Goal: Task Accomplishment & Management: Complete application form

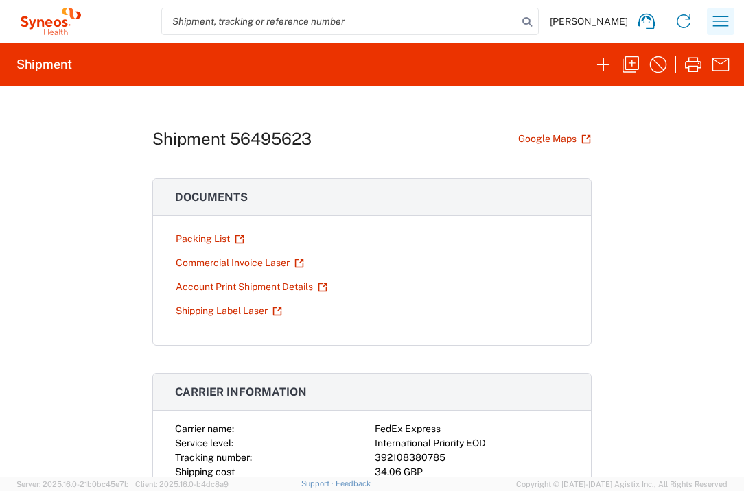
click at [725, 24] on icon "button" at bounding box center [720, 21] width 22 height 22
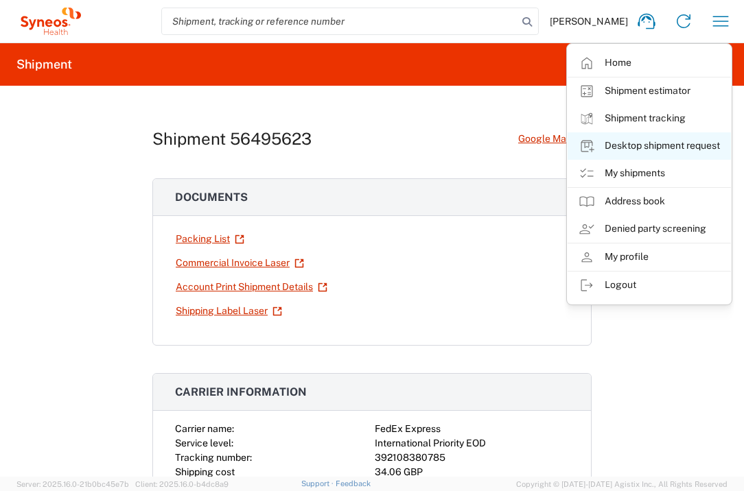
click at [662, 145] on link "Desktop shipment request" at bounding box center [648, 145] width 163 height 27
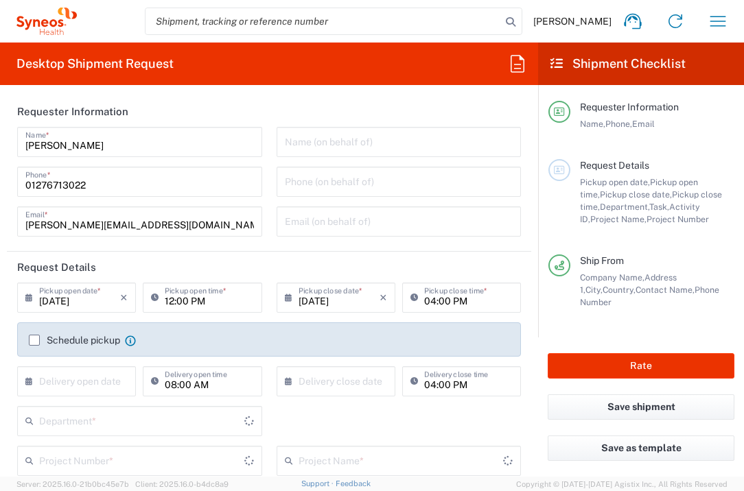
type input "[GEOGRAPHIC_DATA]"
type input "3235"
type input "Syneos Health UK Limited"
click at [86, 379] on input "text" at bounding box center [79, 380] width 81 height 24
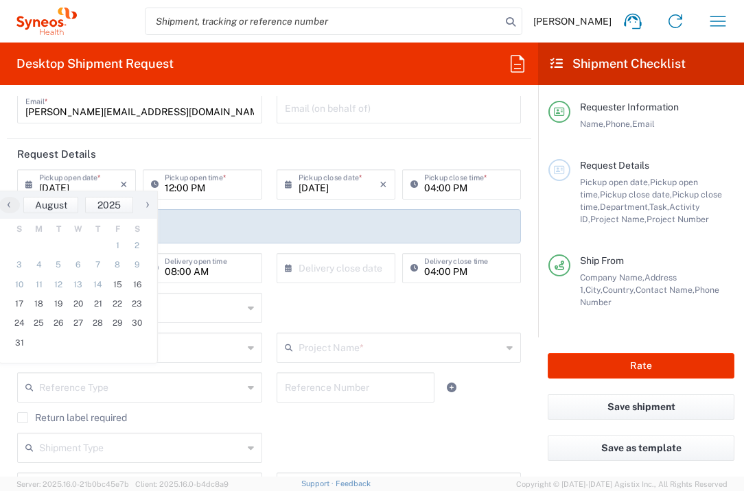
scroll to position [211, 0]
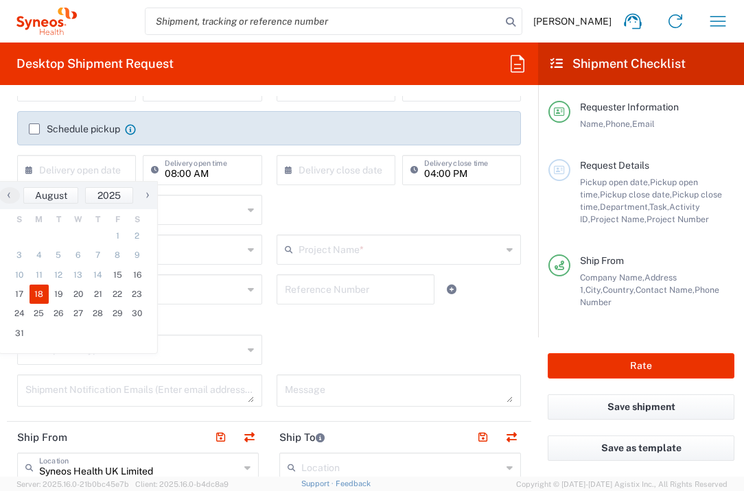
click at [43, 294] on span "18" at bounding box center [40, 294] width 20 height 19
type input "[DATE]"
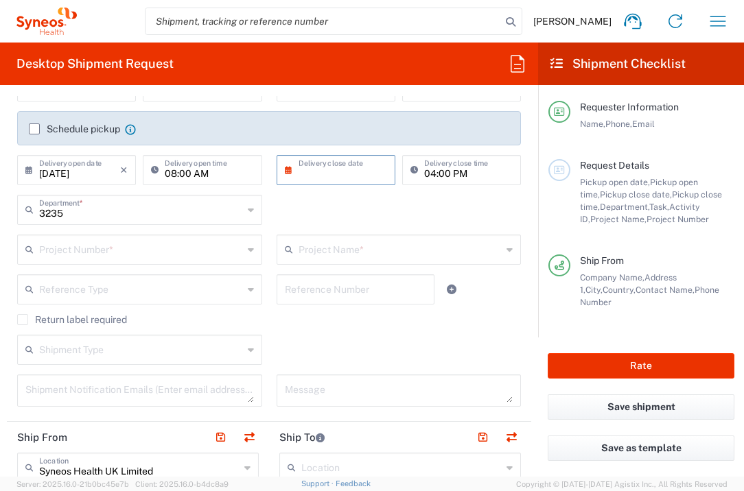
click at [336, 165] on input "text" at bounding box center [338, 169] width 81 height 24
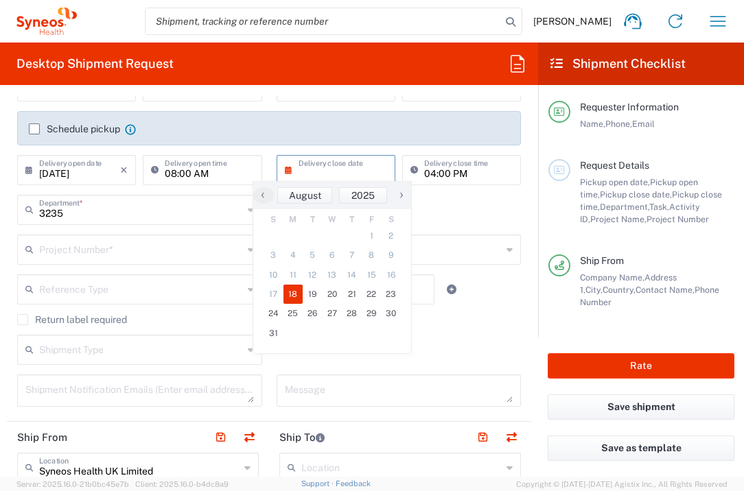
click at [294, 292] on span "18" at bounding box center [293, 294] width 20 height 19
type input "[DATE]"
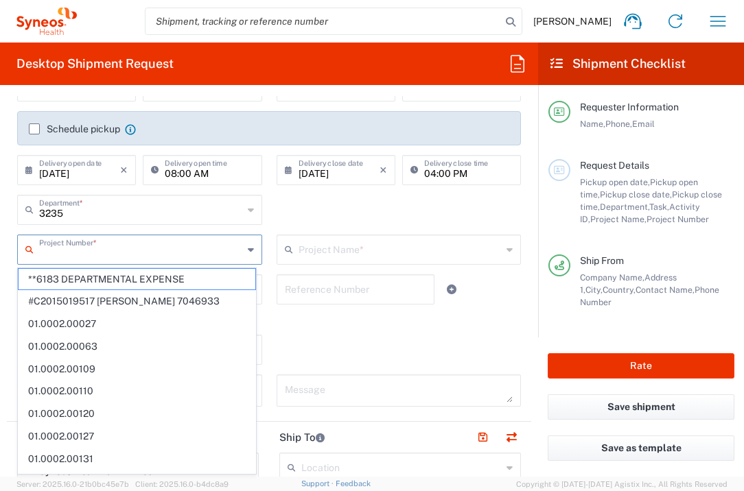
click at [105, 251] on input "text" at bounding box center [141, 249] width 204 height 24
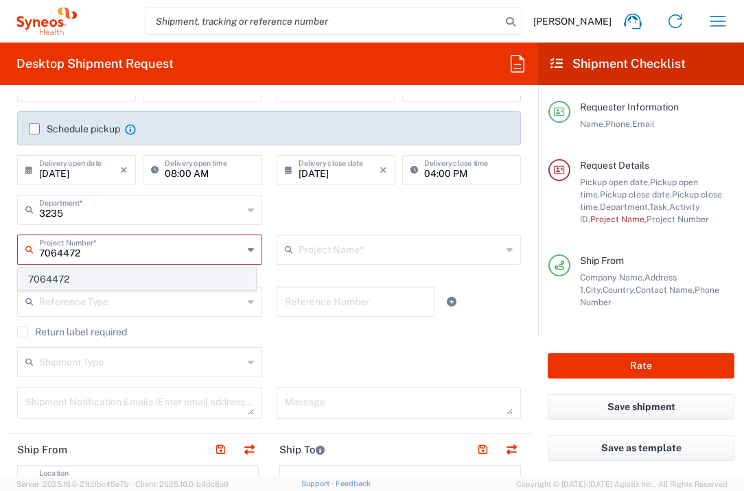
type input "7064472"
click at [93, 282] on span "7064472" at bounding box center [137, 279] width 237 height 21
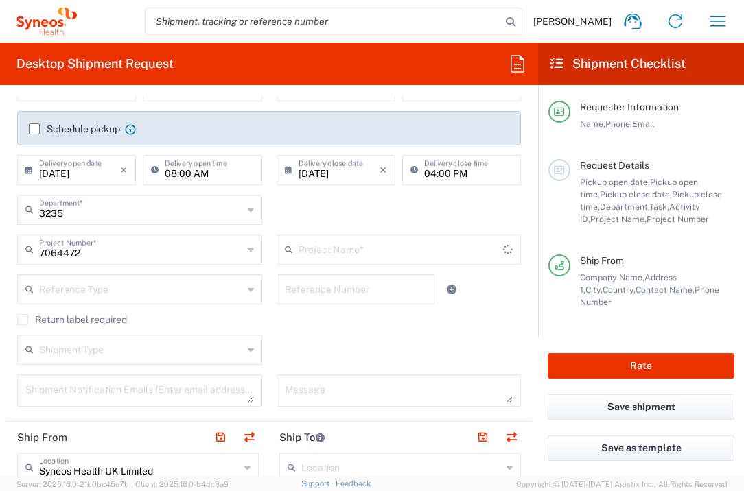
type input "Gilead 7064472"
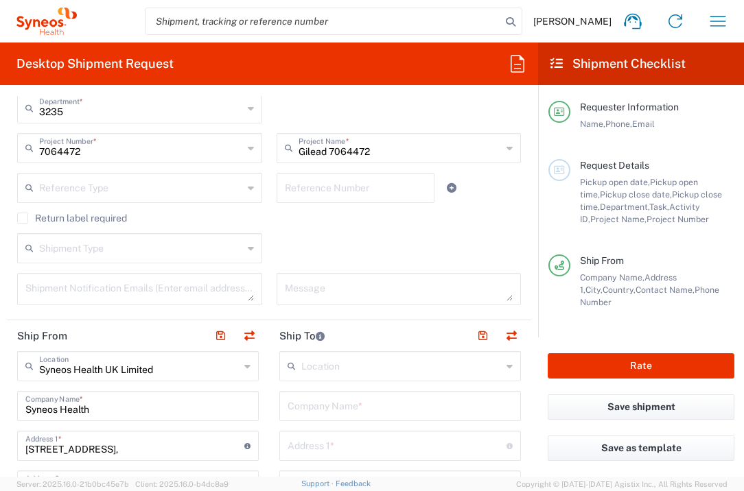
scroll to position [349, 0]
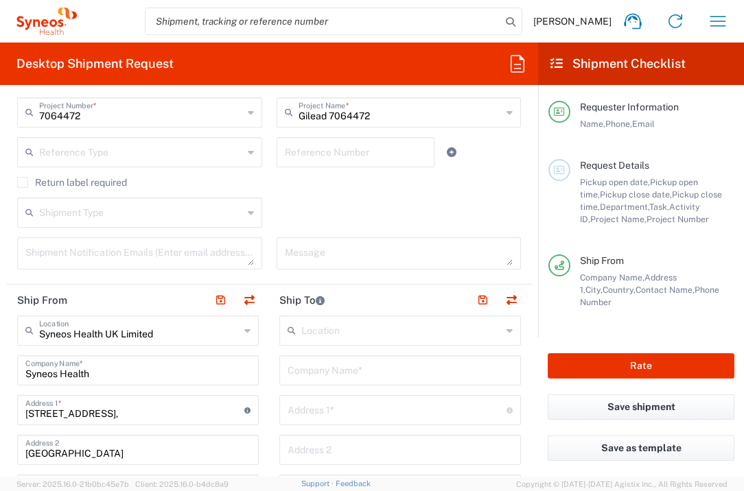
click at [335, 365] on input "text" at bounding box center [399, 369] width 225 height 24
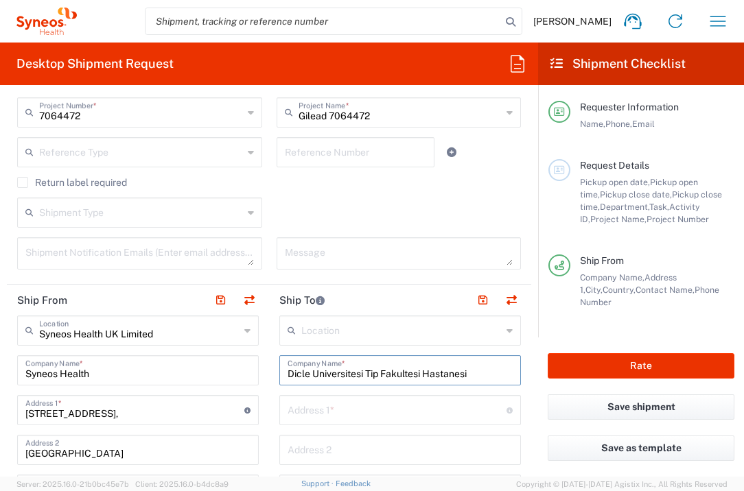
type input "Dicle Universitesi Tip Fakultesi Hastanesi"
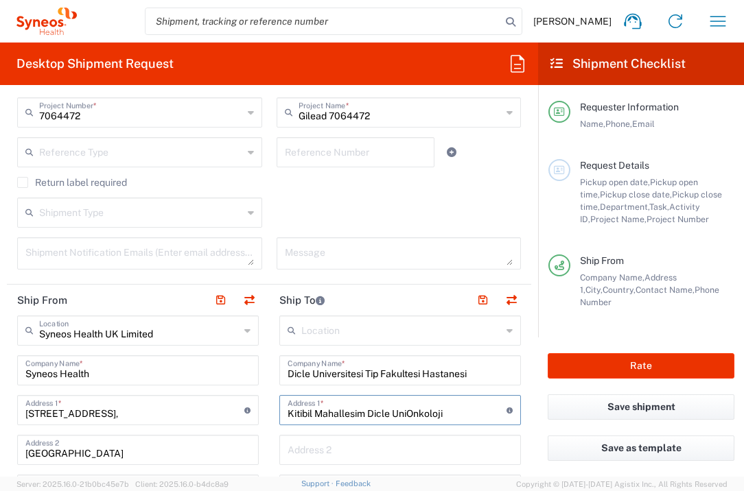
type input "Kitibil Mahallesim Dicle UniOnkoloji"
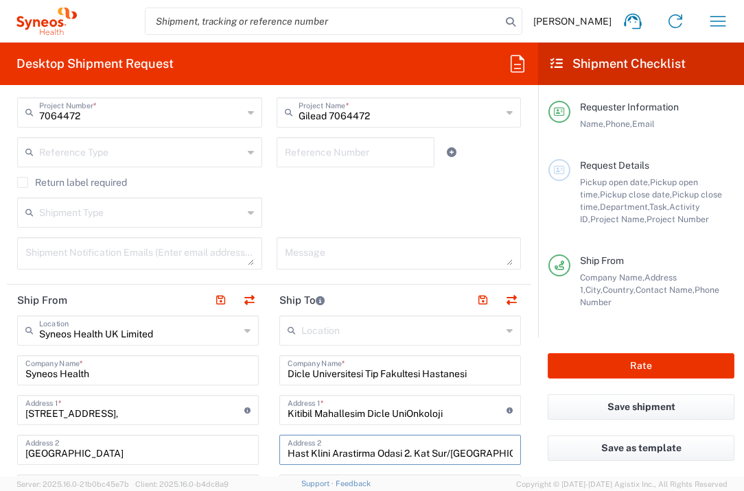
type input "Hast Klini Arastirma Odasi 2. Kat Sur/Diyarbakir"
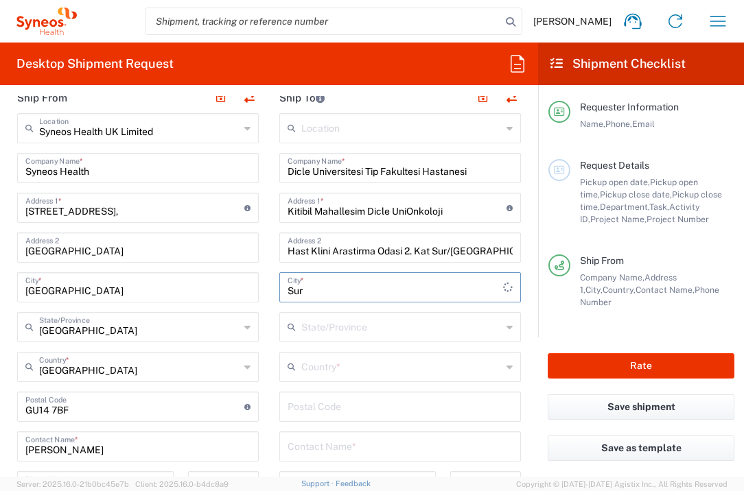
type input "Sur"
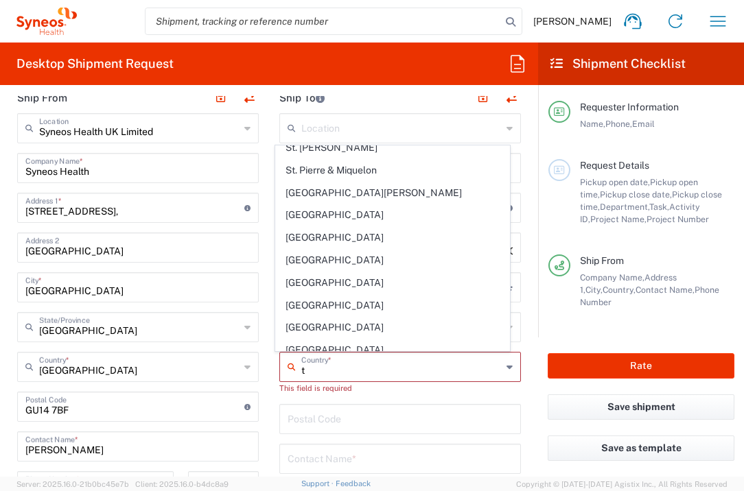
scroll to position [1738, 0]
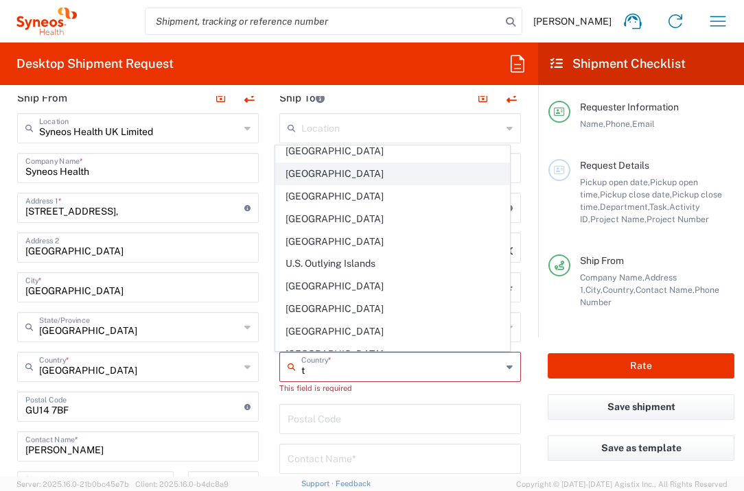
click at [311, 172] on span "[GEOGRAPHIC_DATA]" at bounding box center [393, 173] width 234 height 21
type input "[GEOGRAPHIC_DATA]"
type input "Sender/Shipper"
type input "Delivery Duty Paid"
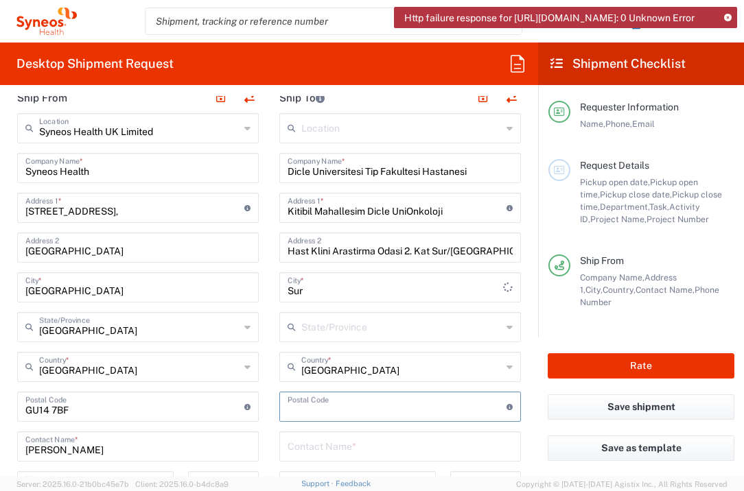
click at [324, 404] on input "undefined" at bounding box center [396, 406] width 219 height 24
type input "21280"
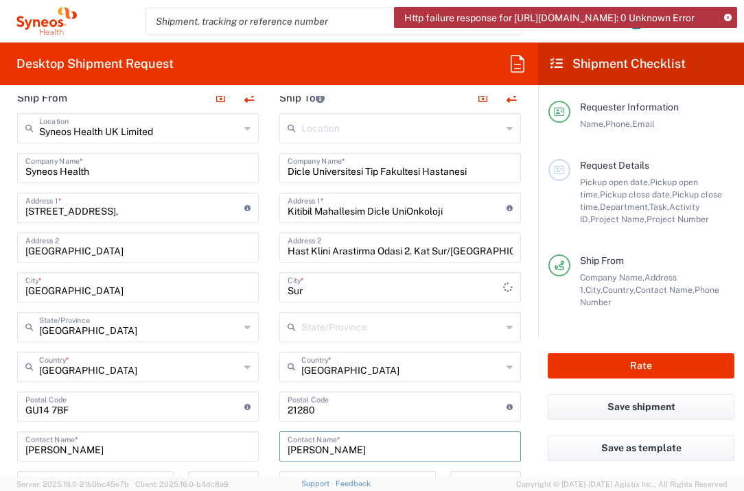
type input "[PERSON_NAME]"
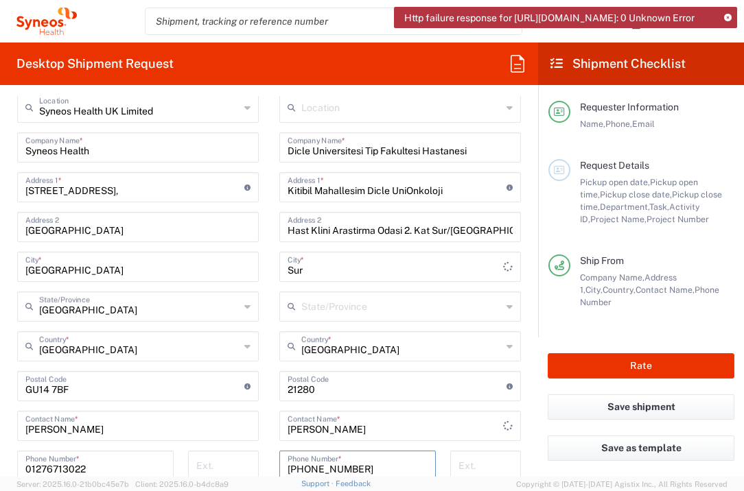
type input "[PHONE_NUMBER]"
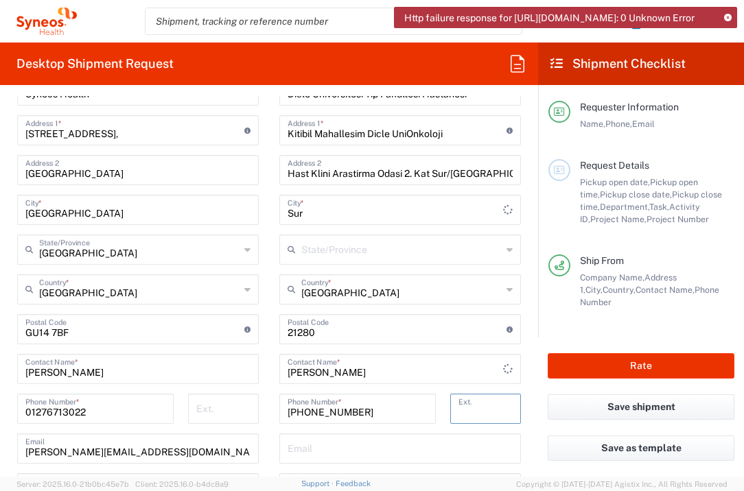
scroll to position [755, 0]
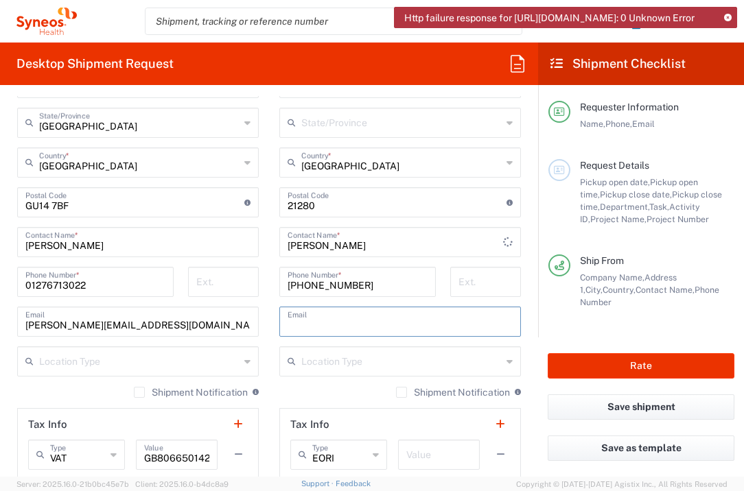
click at [333, 322] on input "text" at bounding box center [399, 321] width 225 height 24
click at [728, 16] on icon at bounding box center [728, 18] width 8 height 8
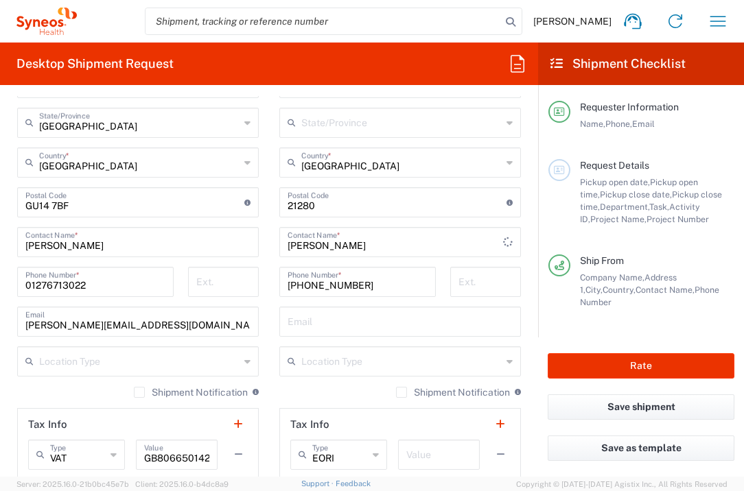
click at [384, 318] on input "text" at bounding box center [399, 321] width 225 height 24
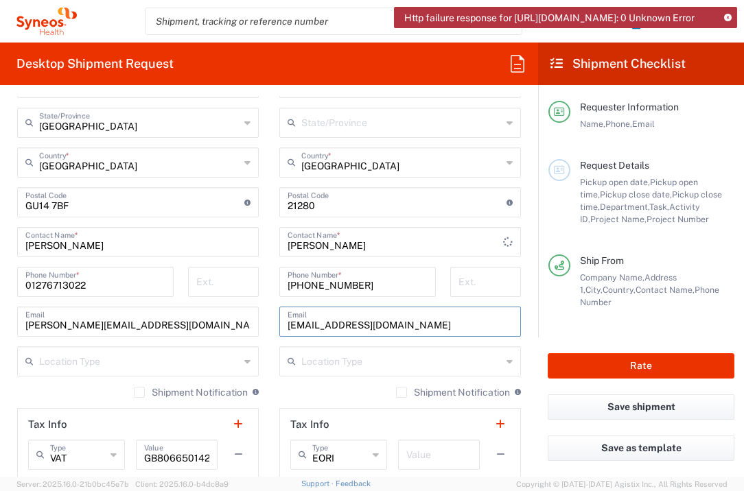
type input "azize.ozen@sentez-cro.com"
click at [432, 460] on input "text" at bounding box center [438, 454] width 65 height 24
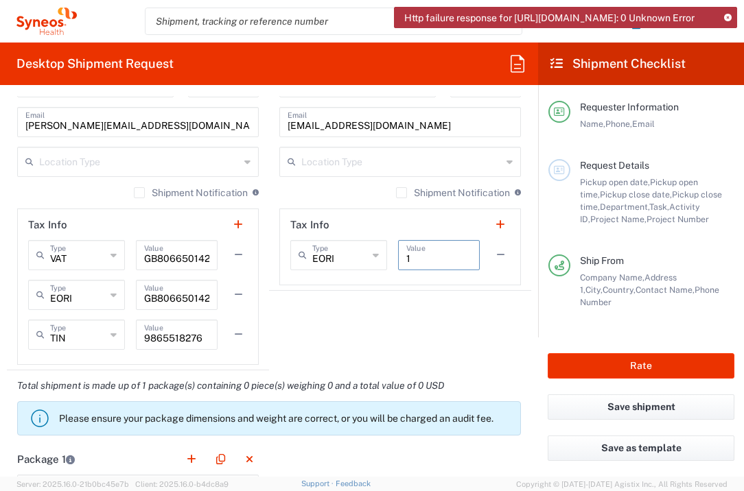
scroll to position [1079, 0]
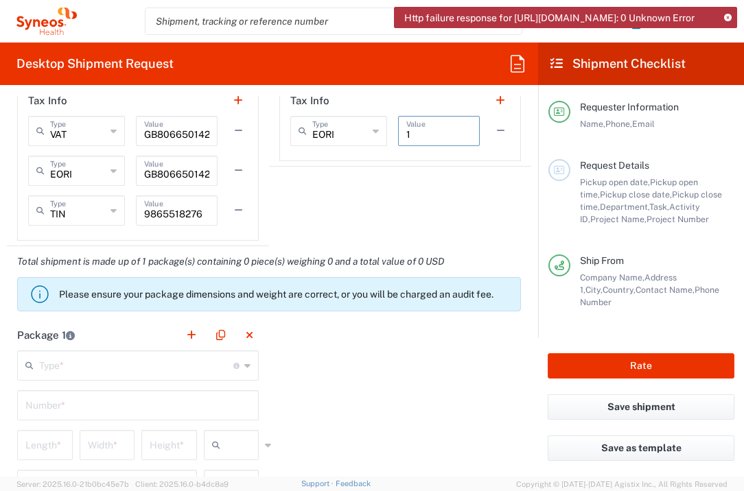
type input "1"
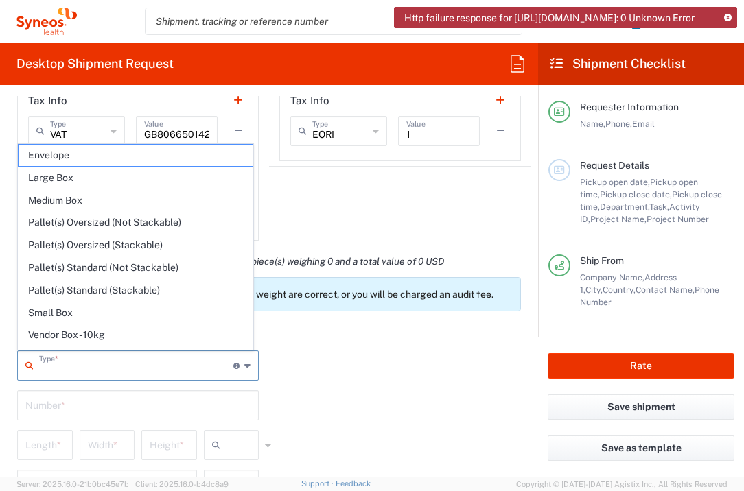
click at [194, 369] on input "text" at bounding box center [136, 365] width 194 height 24
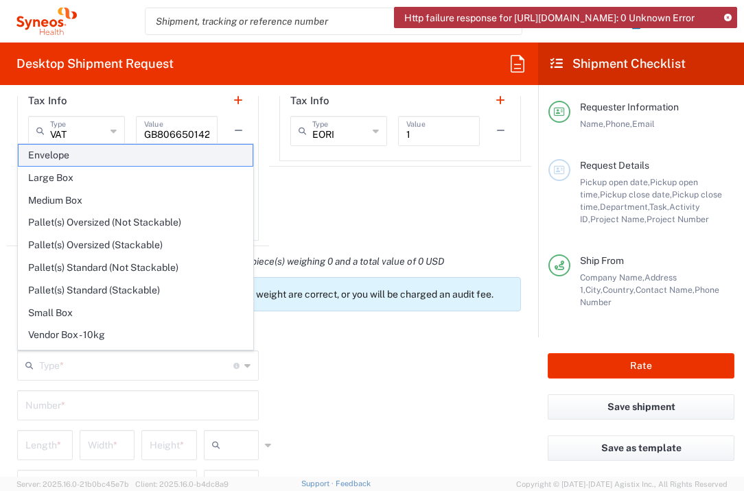
click at [143, 158] on span "Envelope" at bounding box center [136, 155] width 234 height 21
type input "Envelope"
type input "1"
type input "9.5"
type input "12.5"
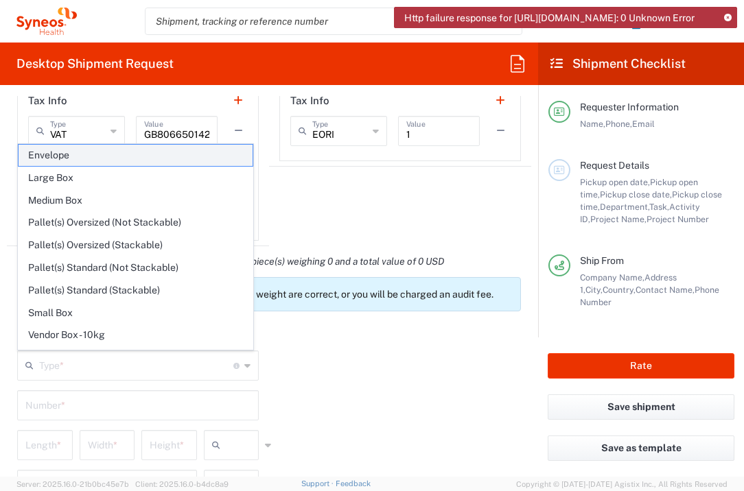
type input "0.25"
type input "in"
type input "0.45"
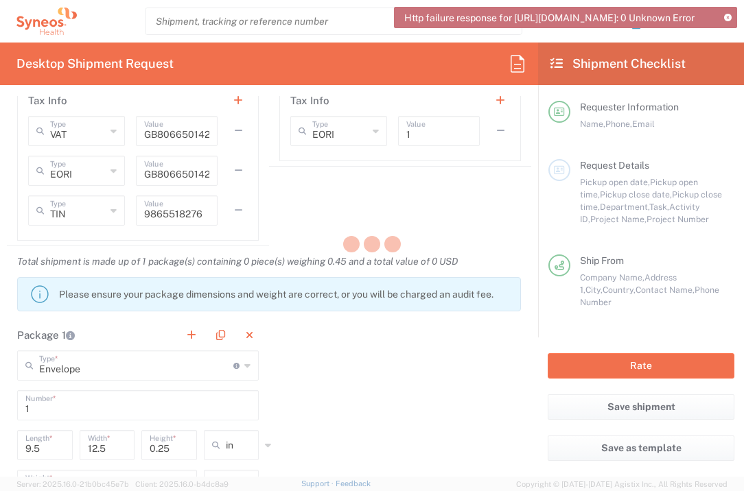
click at [729, 17] on div at bounding box center [372, 245] width 744 height 491
drag, startPoint x: 532, startPoint y: 306, endPoint x: 530, endPoint y: 316, distance: 10.4
click at [531, 320] on div at bounding box center [372, 245] width 744 height 491
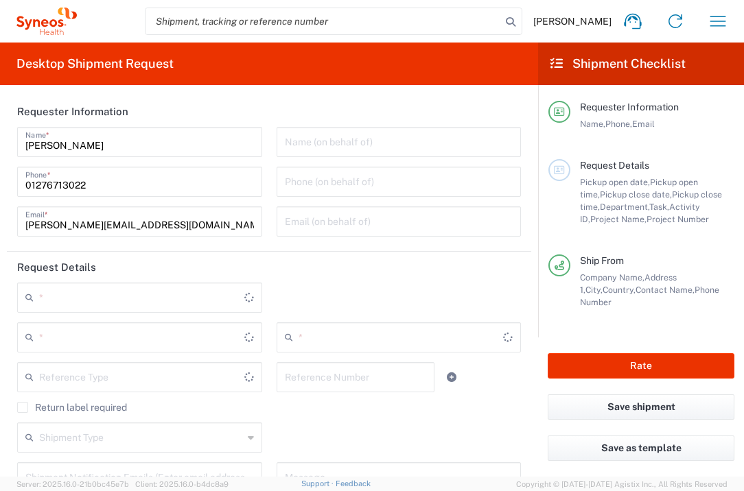
type input "[GEOGRAPHIC_DATA]"
type input "3235"
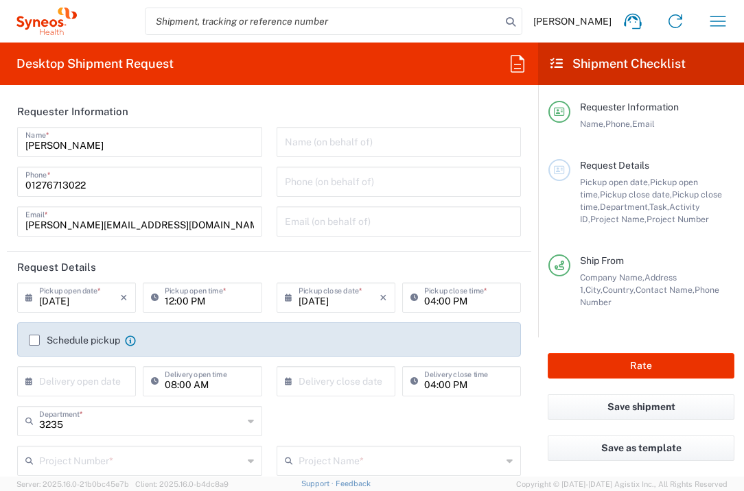
type input "[GEOGRAPHIC_DATA]"
type input "Syneos Health UK Limited"
drag, startPoint x: 71, startPoint y: 381, endPoint x: 81, endPoint y: 378, distance: 10.8
click at [71, 382] on input "text" at bounding box center [79, 380] width 81 height 24
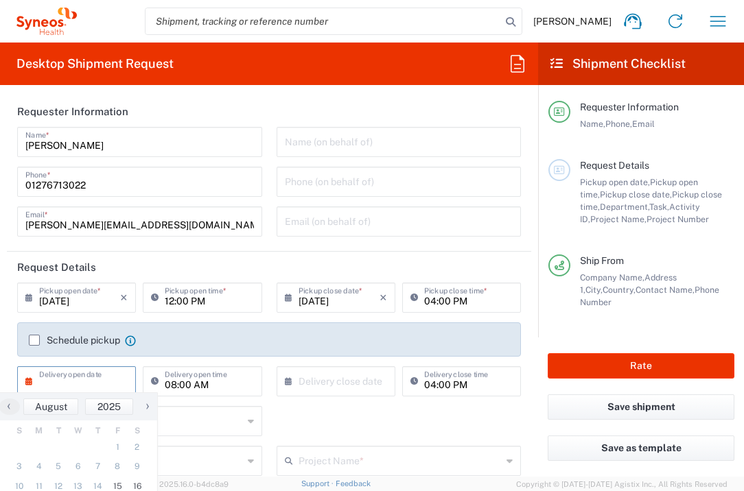
scroll to position [187, 0]
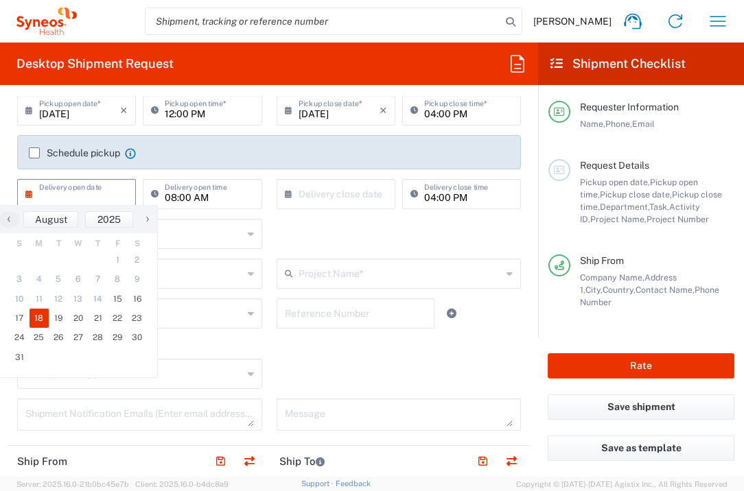
click at [33, 321] on span "18" at bounding box center [40, 318] width 20 height 19
type input "[DATE]"
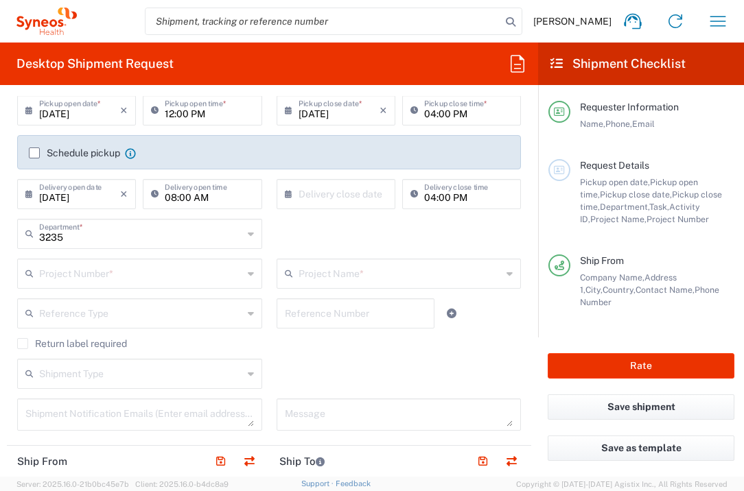
click at [309, 203] on input "text" at bounding box center [338, 193] width 81 height 24
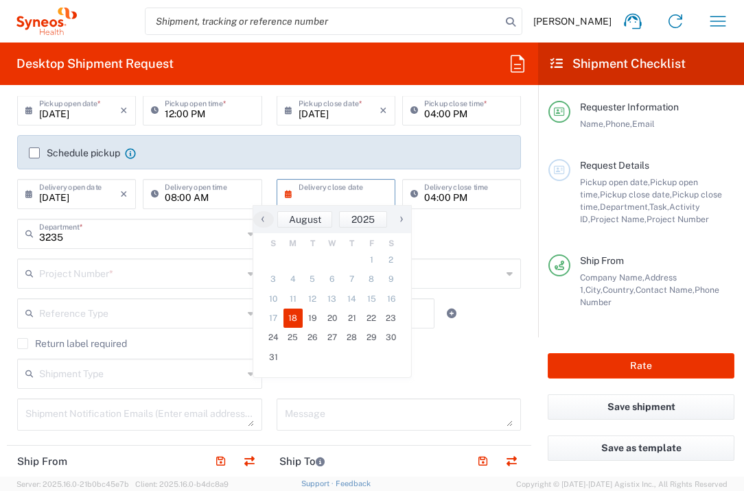
click at [298, 320] on span "18" at bounding box center [293, 318] width 20 height 19
type input "[DATE]"
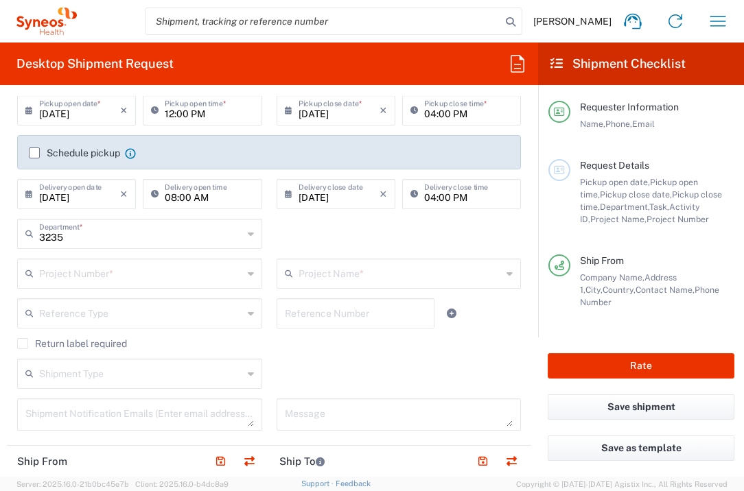
click at [191, 283] on input "text" at bounding box center [141, 273] width 204 height 24
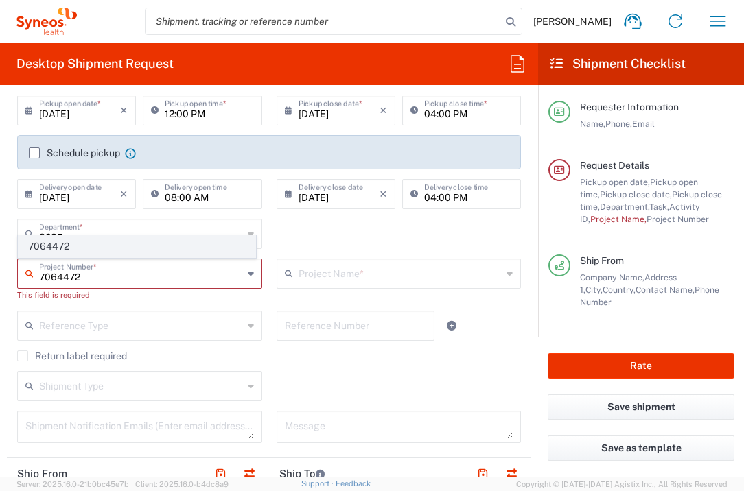
type input "7064472"
click at [76, 250] on span "7064472" at bounding box center [137, 246] width 237 height 21
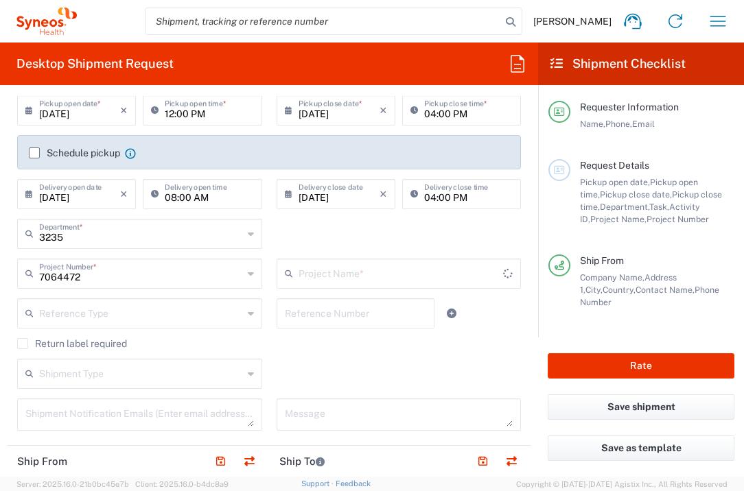
type input "Gilead 7064472"
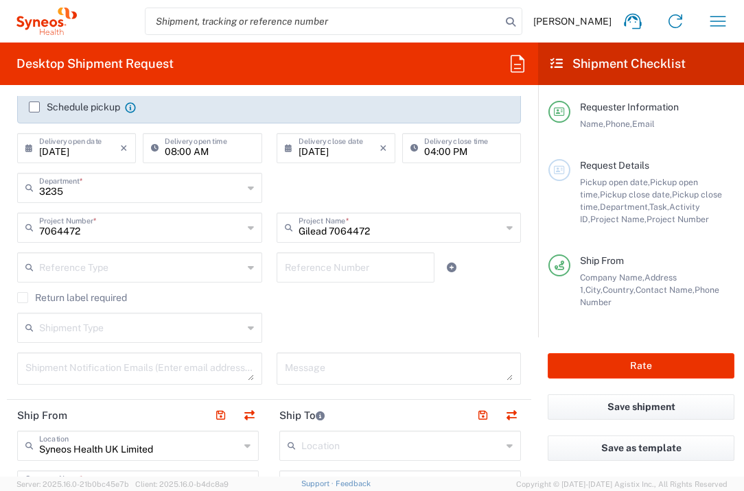
scroll to position [302, 0]
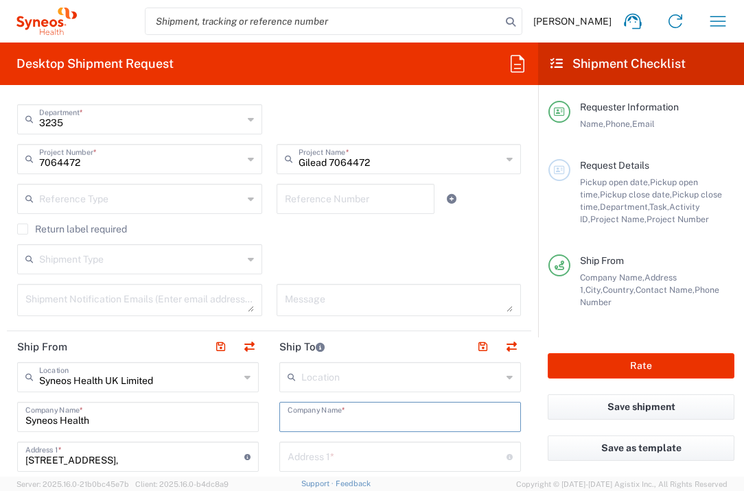
click at [337, 408] on input "text" at bounding box center [399, 416] width 225 height 24
type input "/"
type input "Dile Uni Tip Fakultesi Hastanesi"
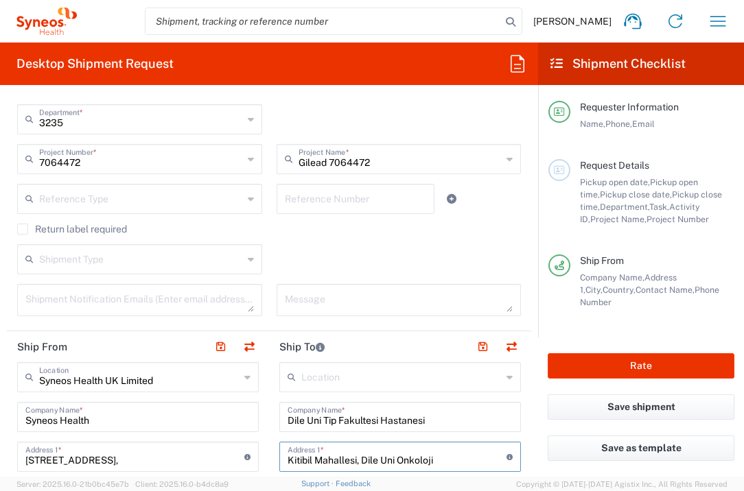
type input "Kitibil Mahallesi, Dile Uni Onkoloji"
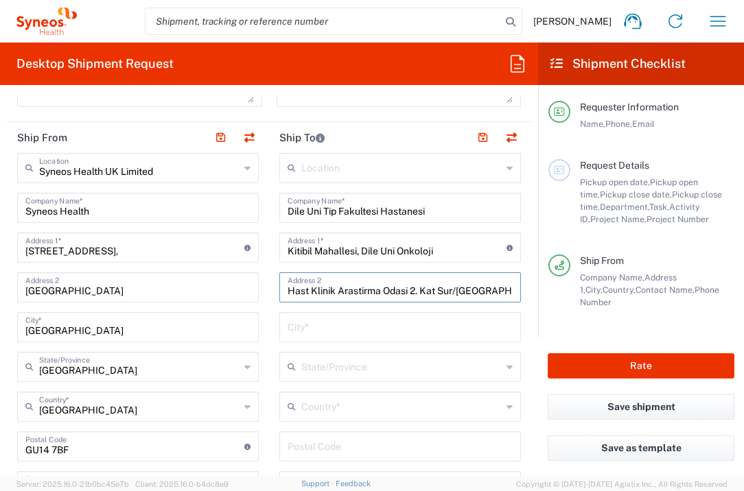
type input "Hast Klinik Arastirma Odasi 2. Kat Sur/[GEOGRAPHIC_DATA]"
type input "Sur"
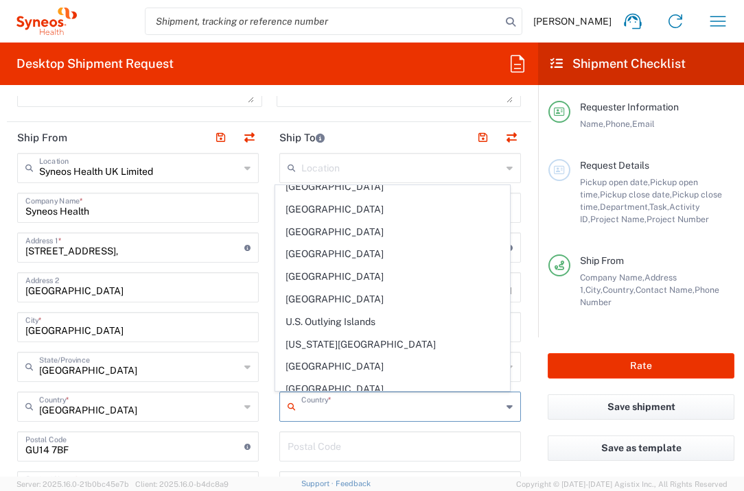
scroll to position [5093, 0]
click at [301, 222] on span "[GEOGRAPHIC_DATA]" at bounding box center [393, 232] width 234 height 21
type input "[GEOGRAPHIC_DATA]"
type input "Sender/Shipper"
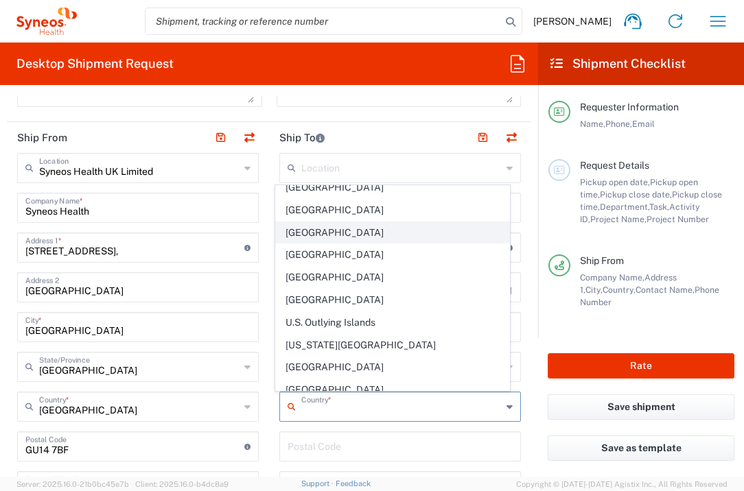
type input "Delivery Duty Paid"
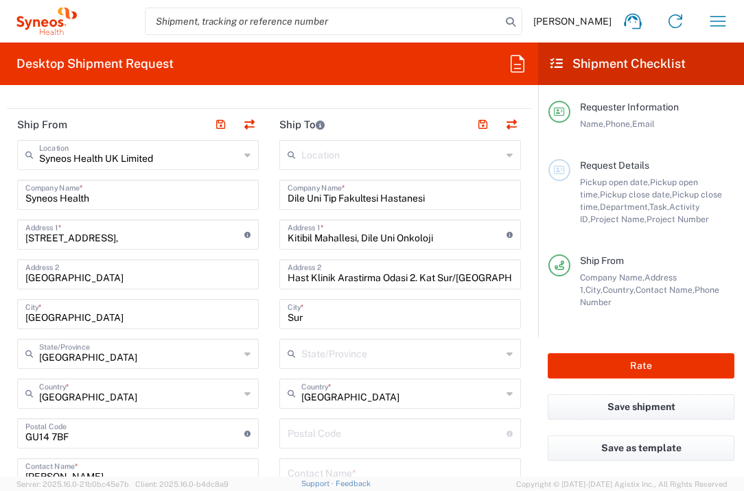
scroll to position [552, 0]
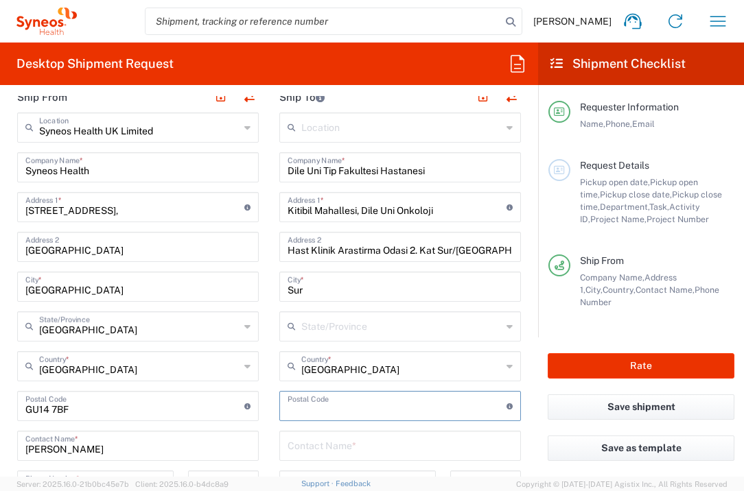
click at [335, 408] on input "undefined" at bounding box center [396, 405] width 219 height 24
type input "21280"
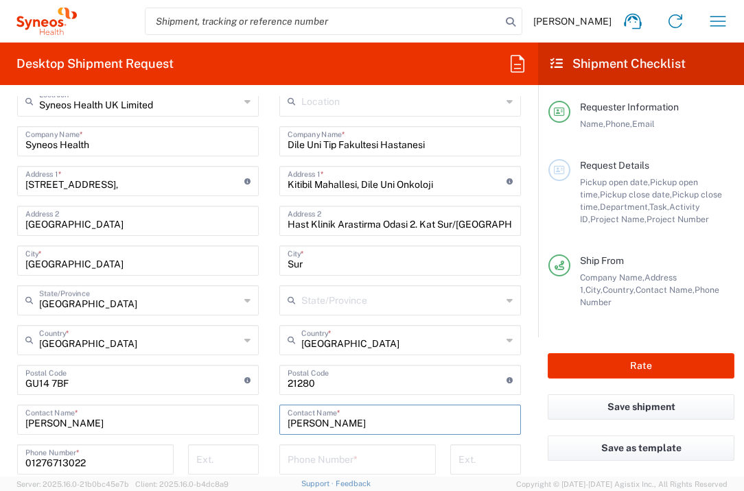
scroll to position [783, 0]
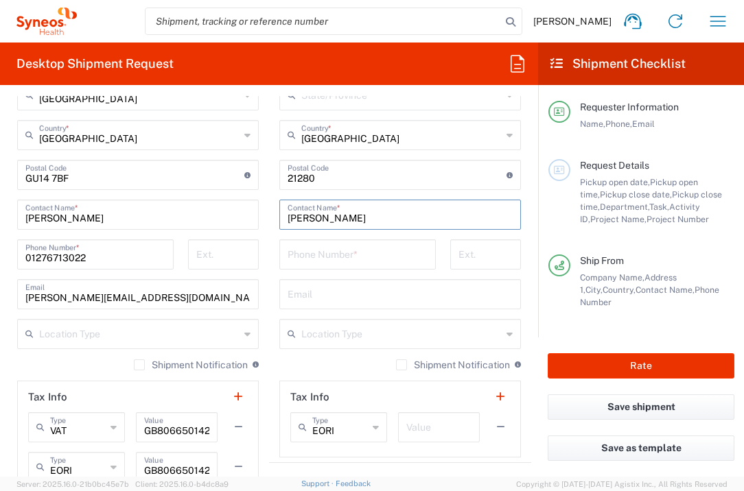
type input "[PERSON_NAME]"
click at [427, 432] on input "text" at bounding box center [438, 426] width 65 height 24
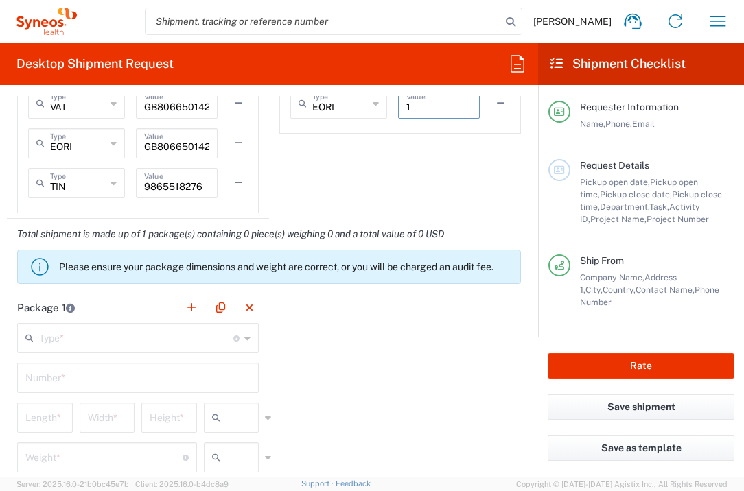
scroll to position [1125, 0]
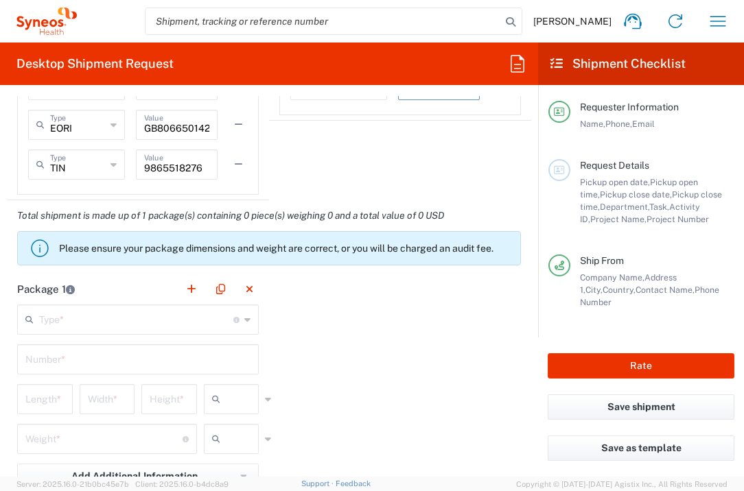
type input "1"
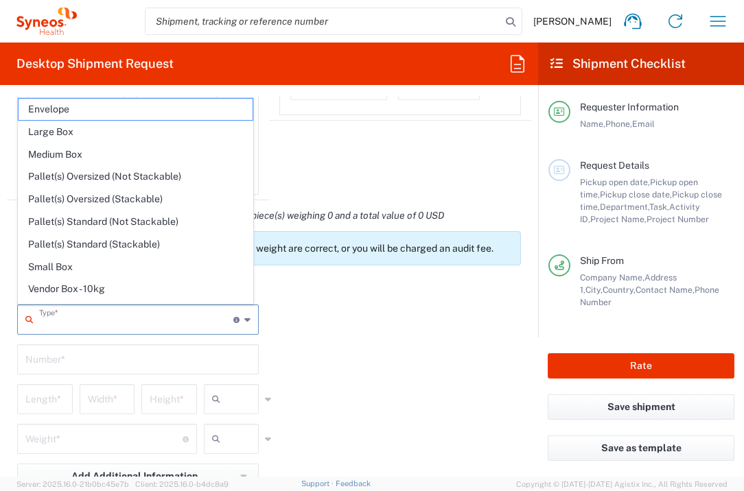
click at [161, 318] on input "text" at bounding box center [136, 319] width 194 height 24
click at [106, 110] on span "Envelope" at bounding box center [136, 109] width 234 height 21
type input "Envelope"
type input "1"
type input "9.5"
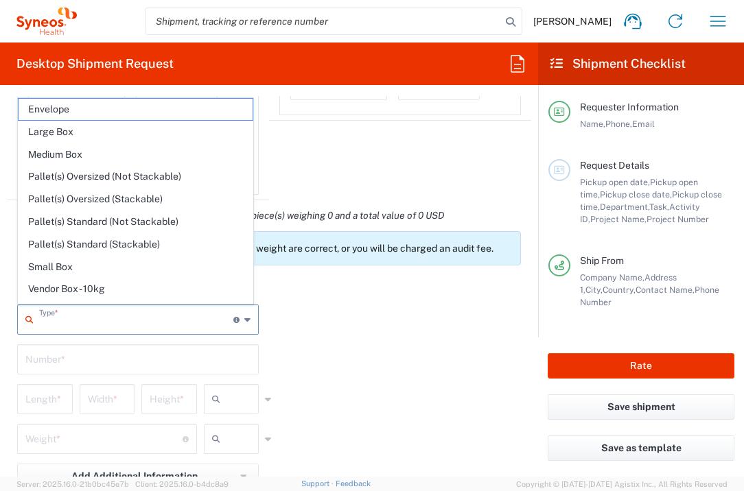
type input "12.5"
type input "0.25"
type input "in"
type input "0.45"
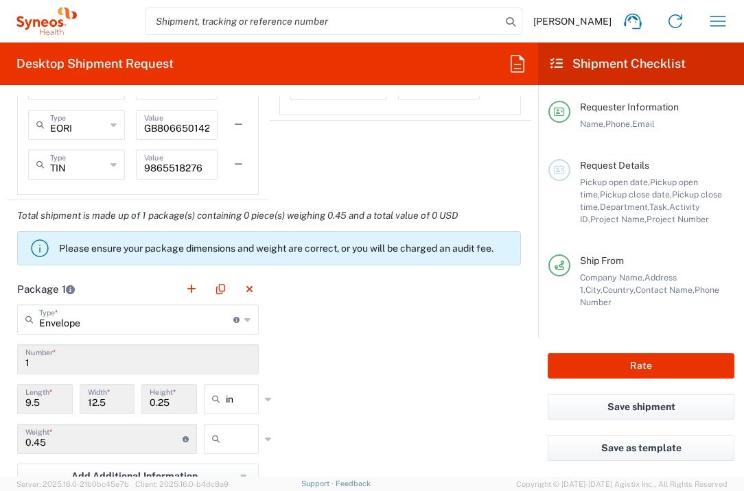
click at [235, 447] on input "text" at bounding box center [243, 439] width 34 height 22
click at [240, 404] on span "lbs" at bounding box center [226, 411] width 51 height 21
type input "lbs"
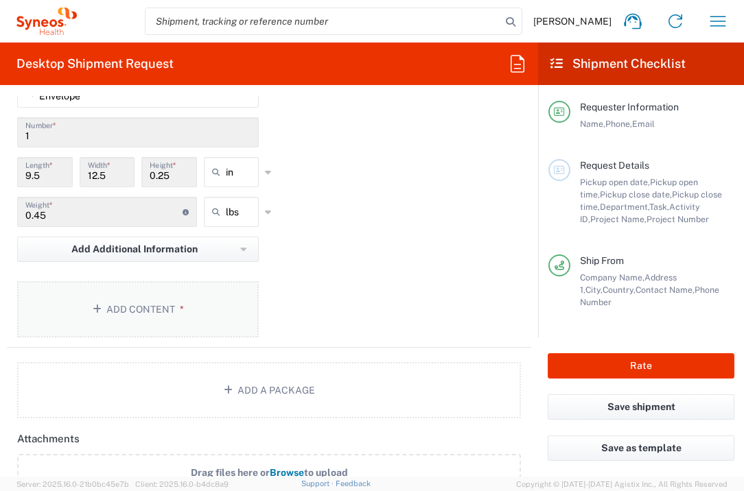
click at [196, 319] on button "Add Content *" at bounding box center [138, 309] width 242 height 56
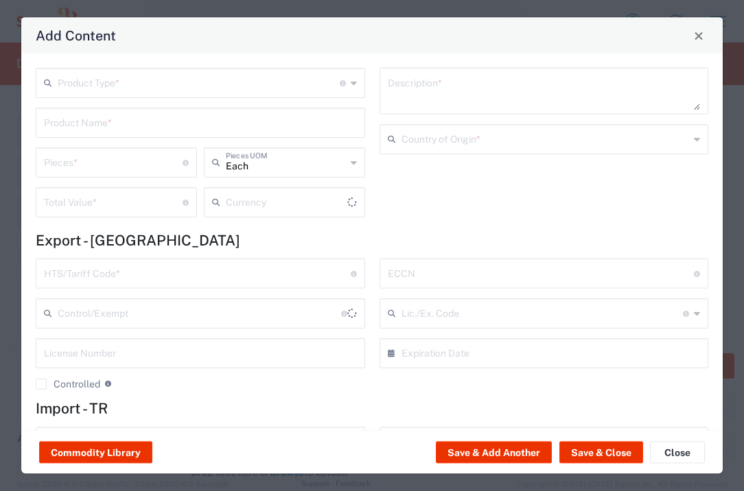
type input "US Dollar"
click at [201, 84] on input "text" at bounding box center [199, 82] width 282 height 24
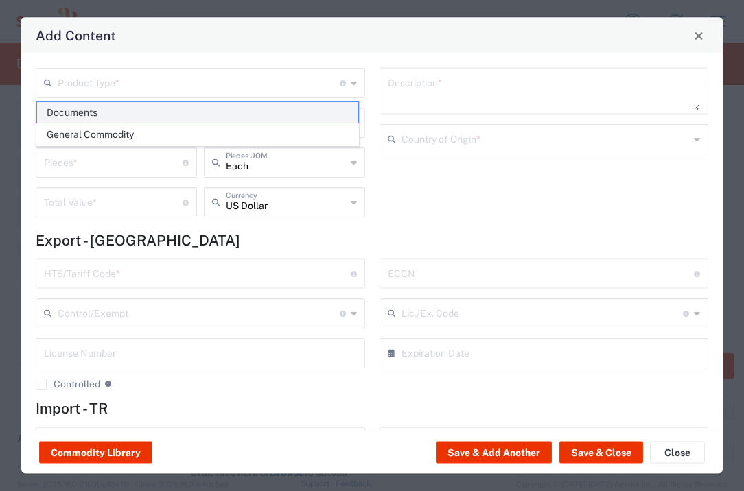
click at [193, 106] on span "Documents" at bounding box center [197, 112] width 321 height 21
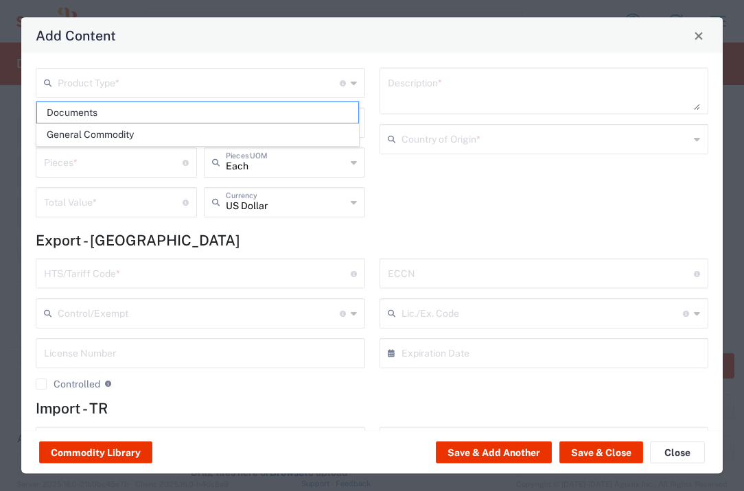
type input "Documents"
type input "1"
type textarea "Documents"
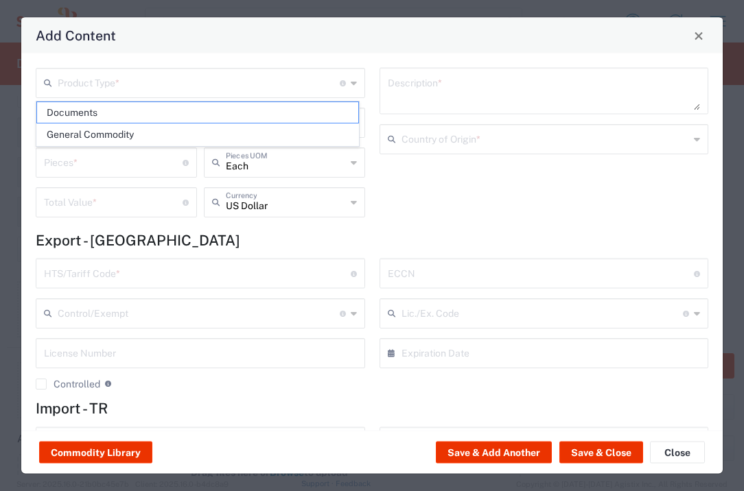
type input "[GEOGRAPHIC_DATA]"
type input "0000.00.0000"
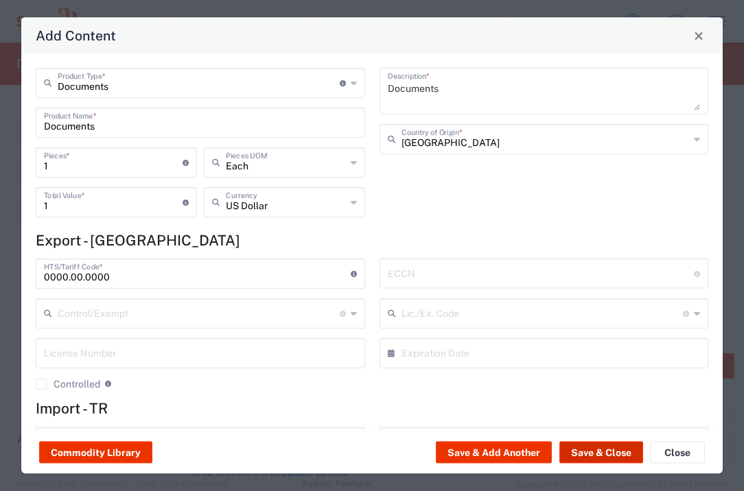
click at [587, 456] on button "Save & Close" at bounding box center [601, 453] width 84 height 22
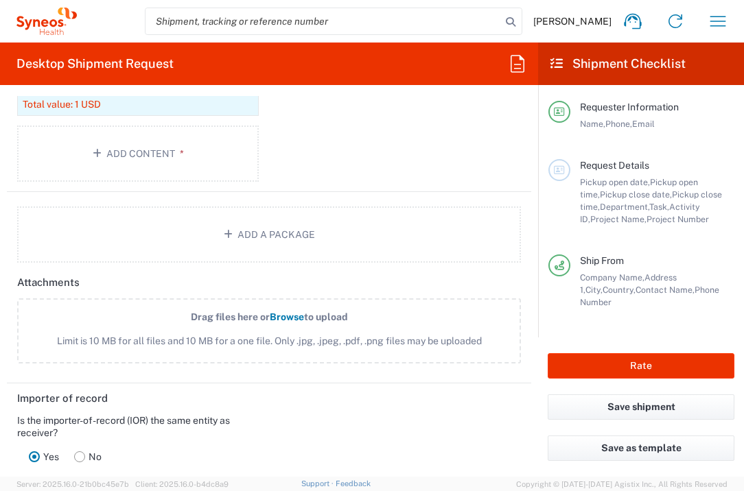
scroll to position [1937, 0]
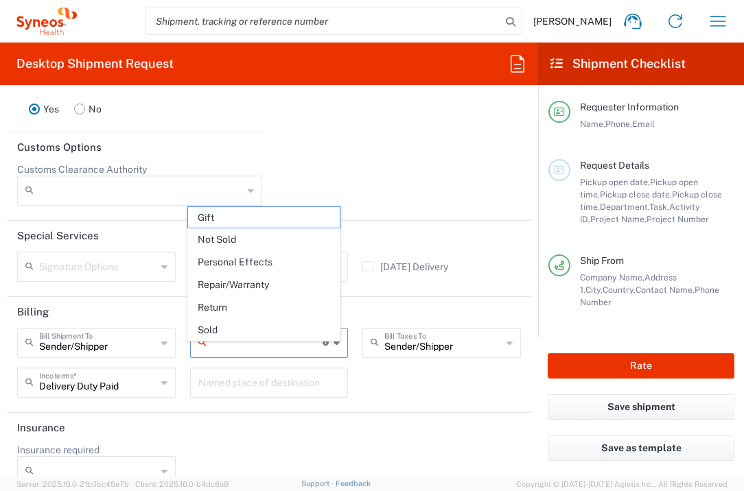
click at [272, 354] on input "text" at bounding box center [267, 342] width 111 height 24
click at [250, 237] on span "Not Sold" at bounding box center [264, 239] width 152 height 21
type input "Not Sold"
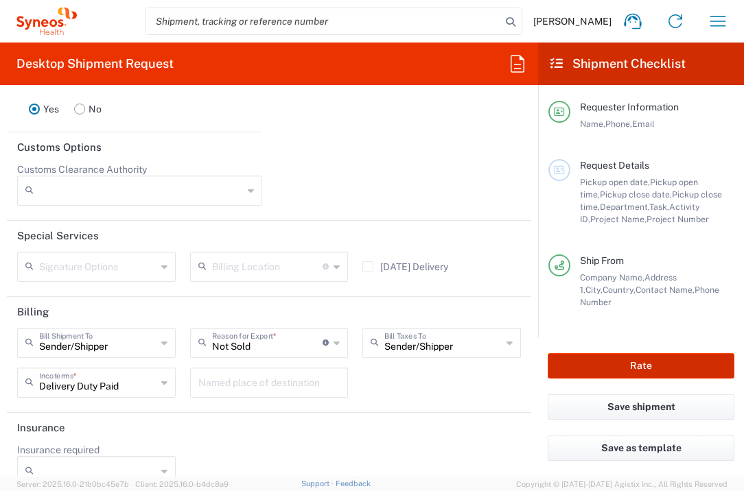
click at [591, 362] on button "Rate" at bounding box center [641, 365] width 187 height 25
type input "7064472"
click at [618, 370] on button "Rate" at bounding box center [641, 365] width 187 height 25
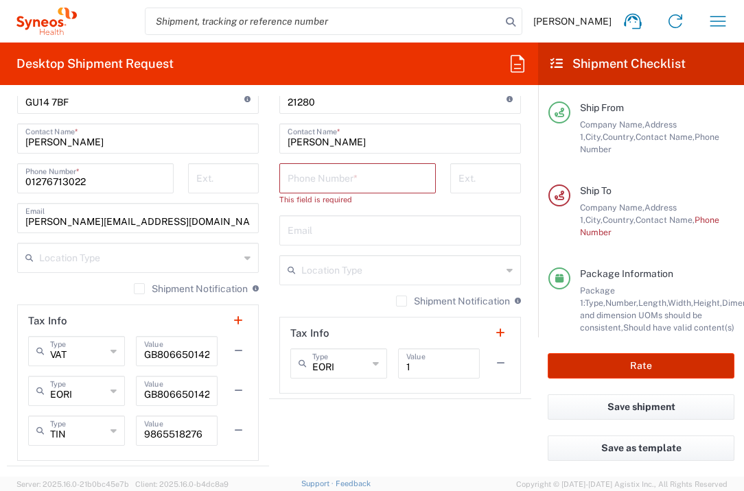
scroll to position [853, 0]
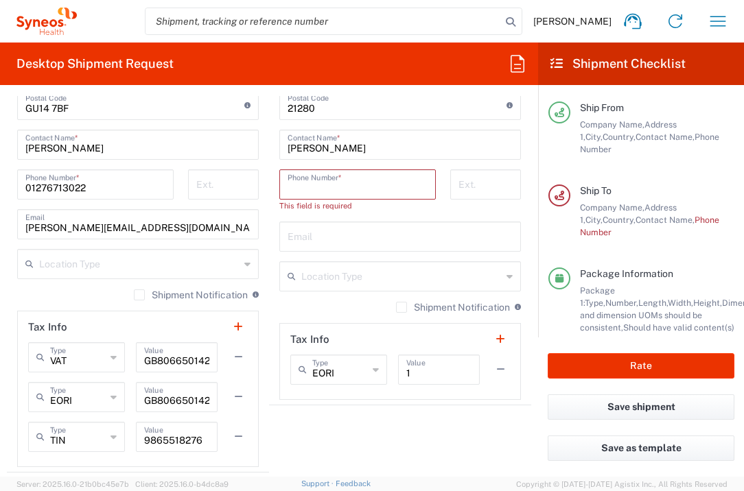
click at [353, 176] on input "tel" at bounding box center [357, 184] width 140 height 24
type input "="
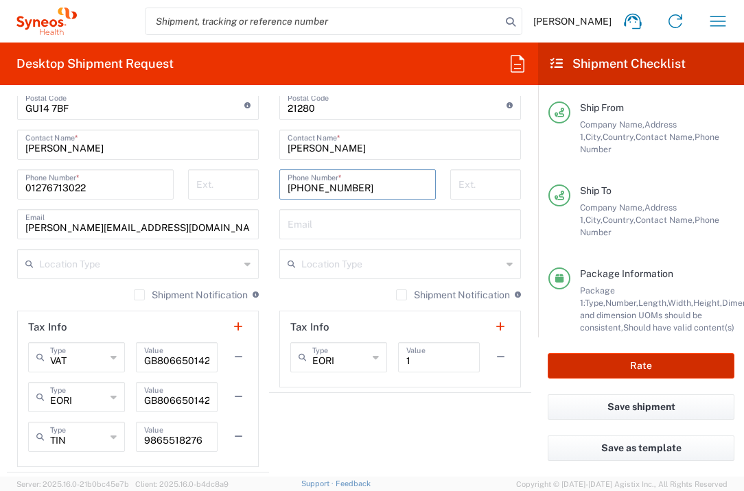
type input "[PHONE_NUMBER]"
click at [610, 371] on button "Rate" at bounding box center [641, 365] width 187 height 25
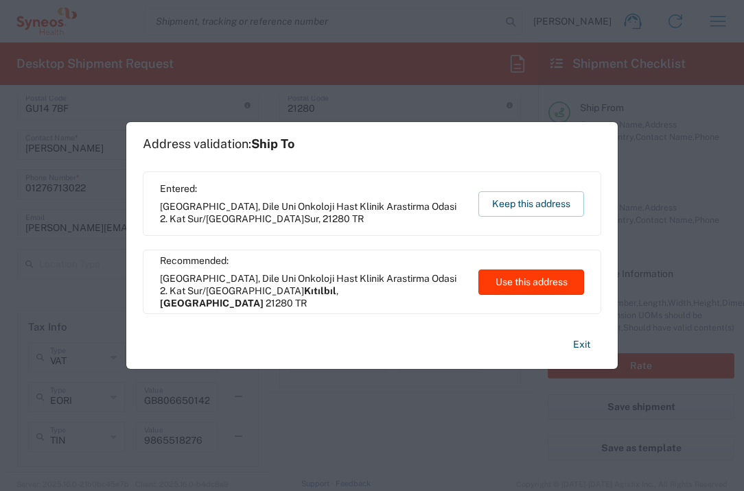
click at [512, 281] on button "Use this address" at bounding box center [531, 282] width 106 height 25
type input "Kıtılbıl"
type input "[GEOGRAPHIC_DATA]"
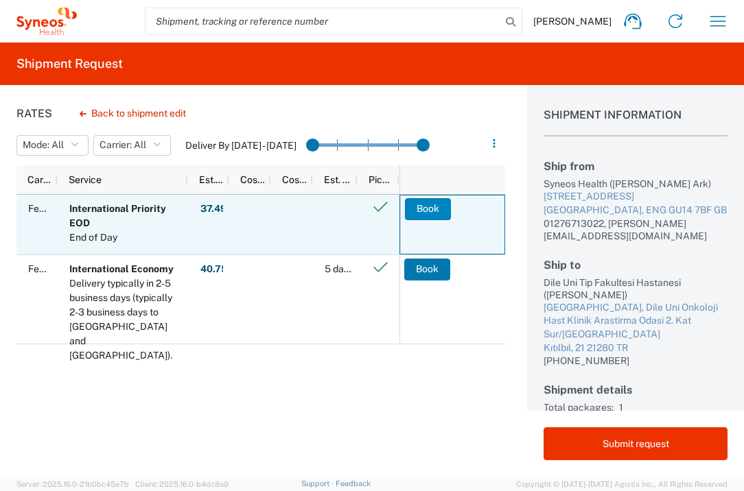
click at [416, 210] on button "Book" at bounding box center [428, 209] width 46 height 22
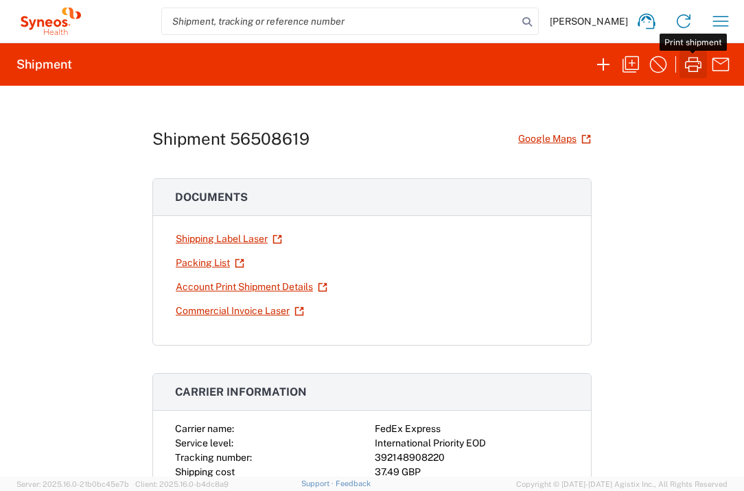
click at [692, 59] on icon "button" at bounding box center [693, 65] width 22 height 22
click at [718, 19] on icon "button" at bounding box center [720, 21] width 22 height 22
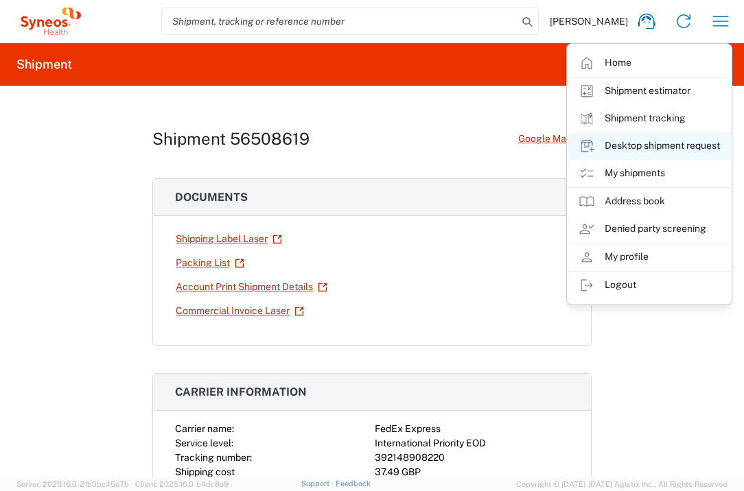
click at [678, 151] on link "Desktop shipment request" at bounding box center [648, 145] width 163 height 27
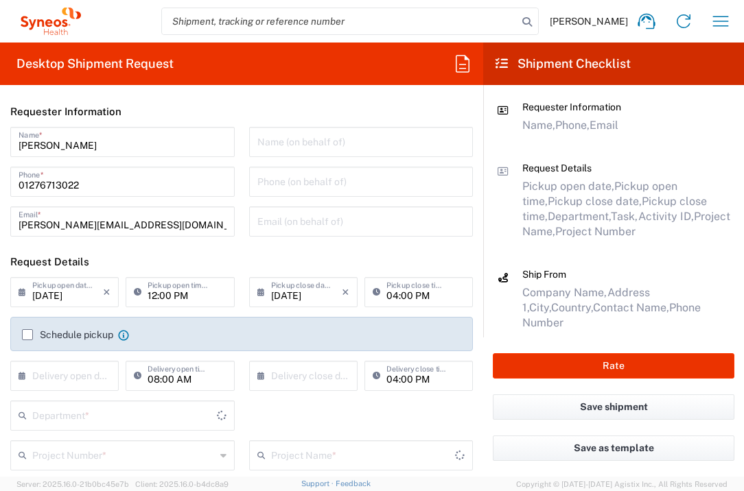
type input "[GEOGRAPHIC_DATA]"
type input "3235"
click at [82, 371] on input "text" at bounding box center [67, 375] width 71 height 24
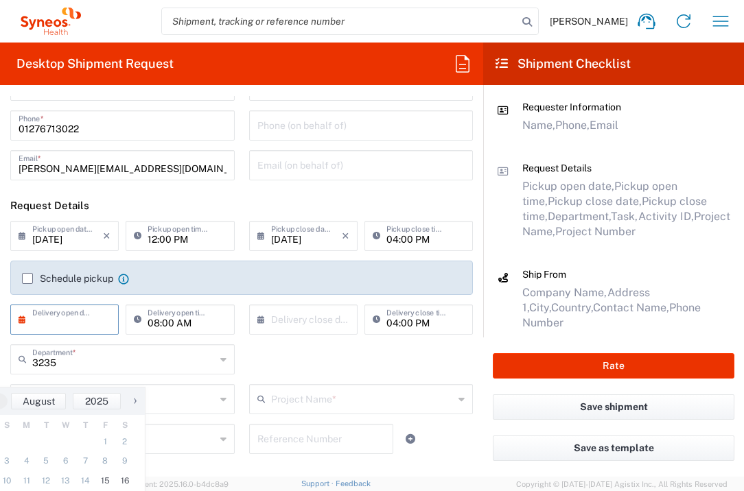
scroll to position [188, 0]
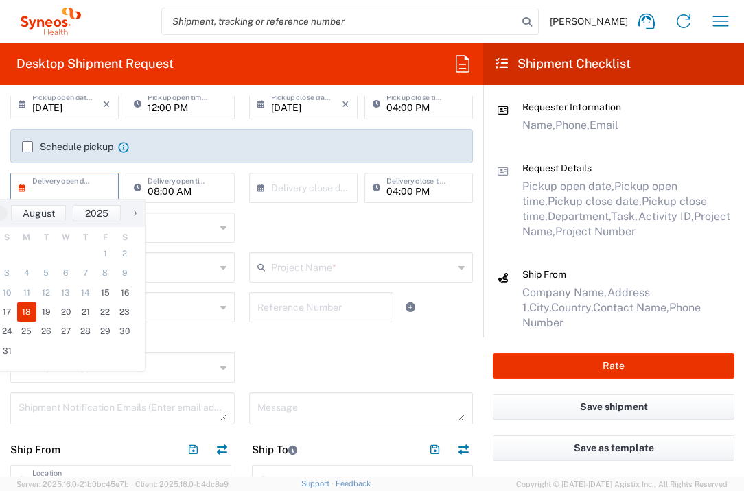
click at [32, 314] on span "18" at bounding box center [27, 312] width 20 height 19
type input "[DATE]"
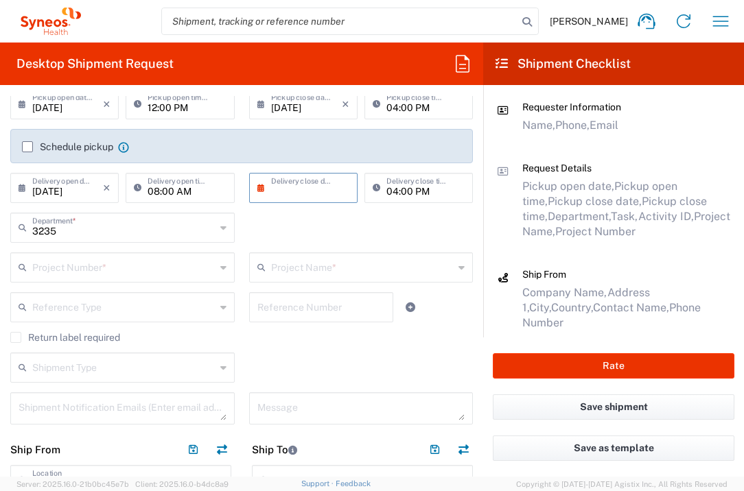
click at [325, 189] on input "text" at bounding box center [306, 187] width 71 height 24
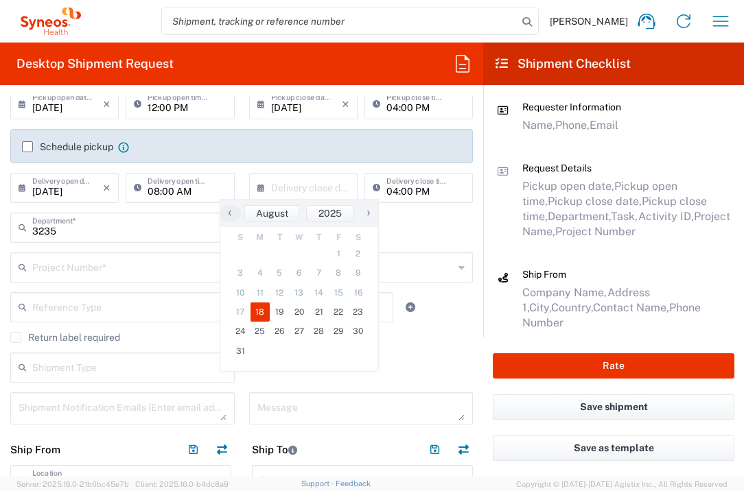
click at [261, 316] on span "18" at bounding box center [260, 312] width 20 height 19
type input "[DATE]"
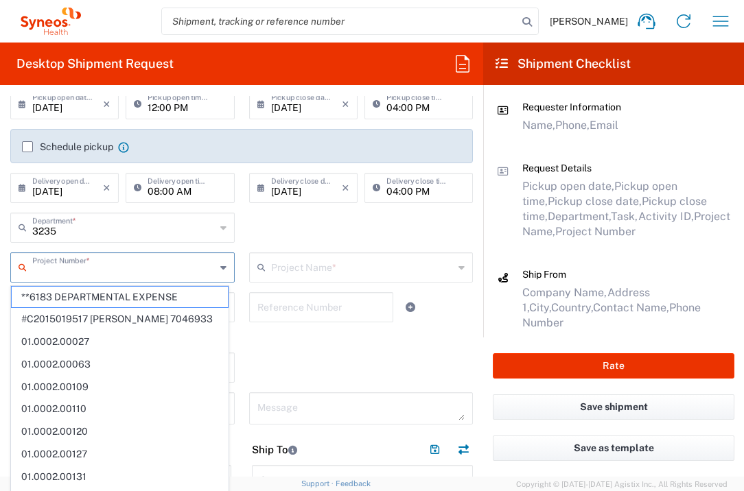
click at [143, 274] on input "text" at bounding box center [123, 267] width 183 height 24
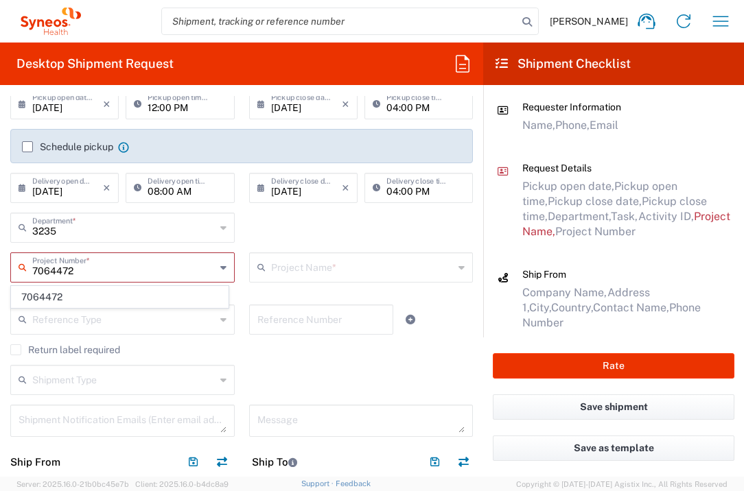
type input "7064472"
drag, startPoint x: 325, startPoint y: 189, endPoint x: 124, endPoint y: 293, distance: 227.1
click at [124, 293] on span "7064472" at bounding box center [120, 297] width 216 height 21
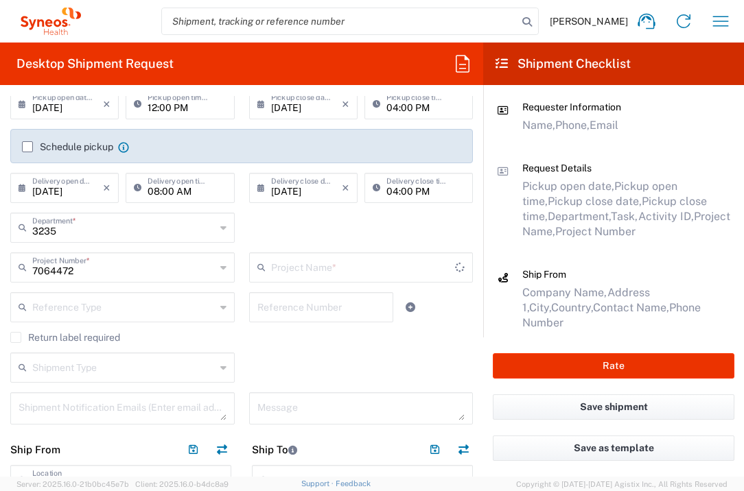
type input "Gilead 7064472"
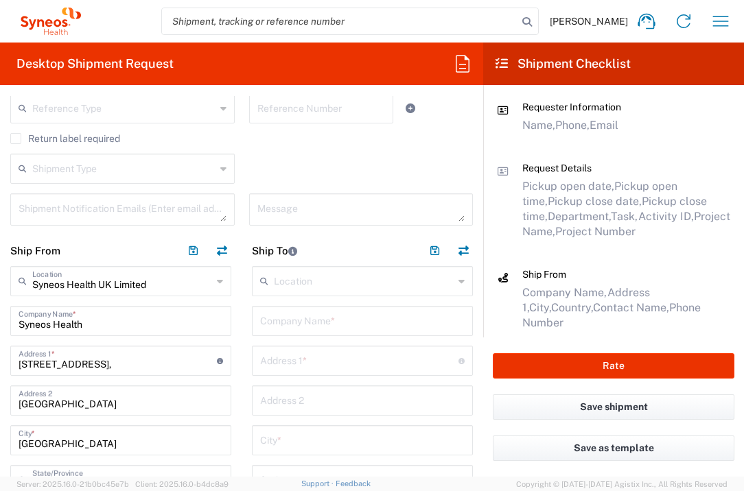
scroll to position [426, 0]
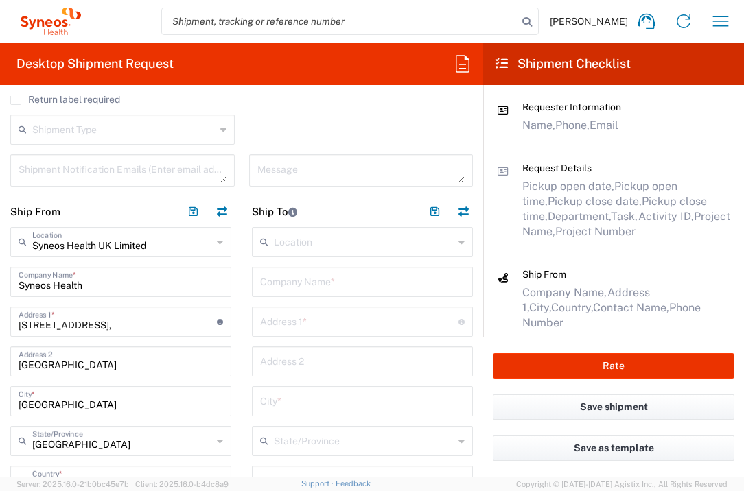
click at [372, 283] on input "text" at bounding box center [362, 281] width 204 height 24
type input "[PERSON_NAME] Ankara Onkoloji"
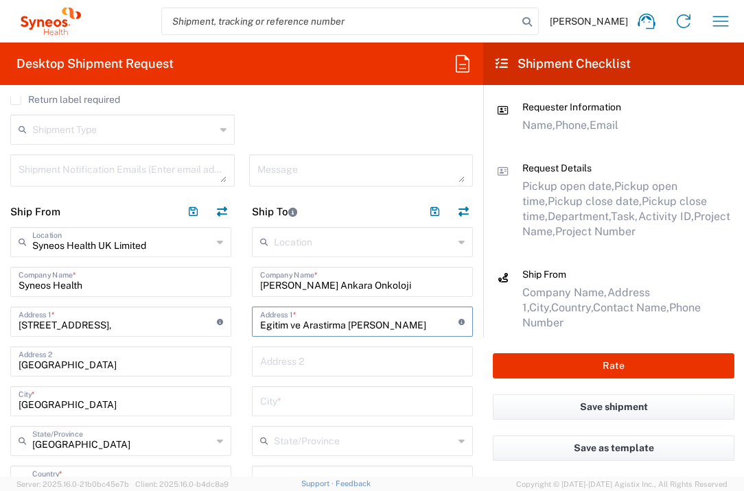
type input "Egitim ve Arastirma [PERSON_NAME]"
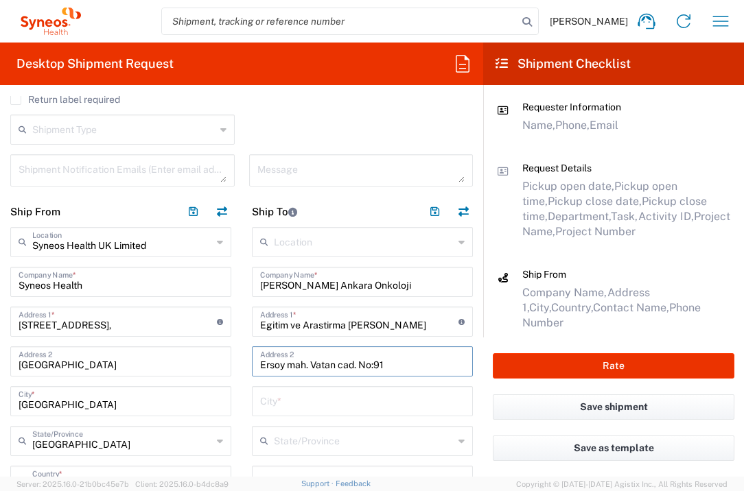
type input "Ersoy mah. Vatan cad. No:91"
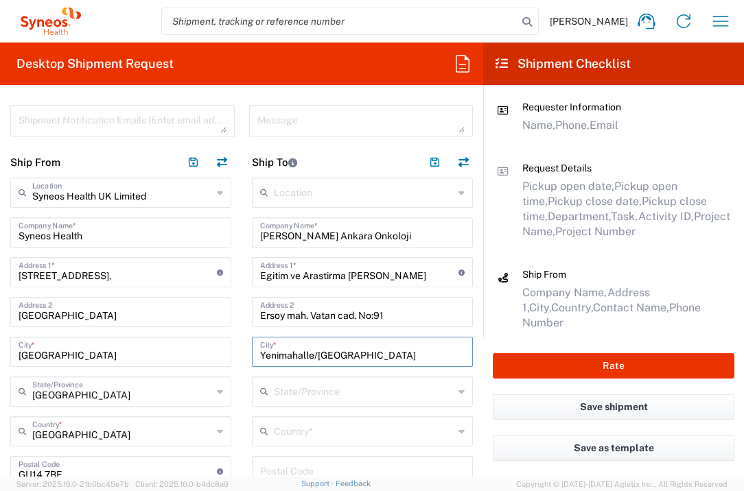
scroll to position [478, 0]
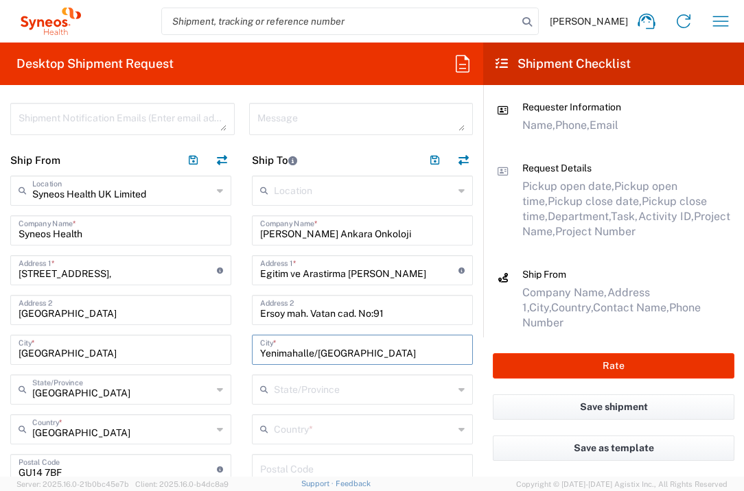
type input "Yenimahalle/[GEOGRAPHIC_DATA]"
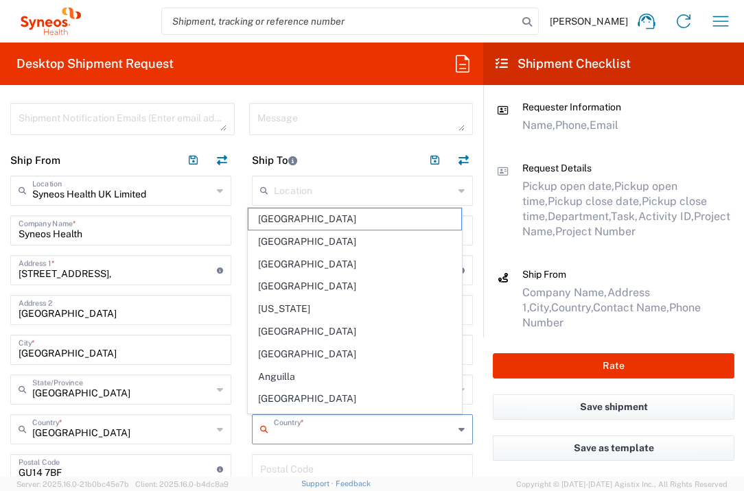
click at [330, 436] on input "text" at bounding box center [364, 428] width 180 height 24
click at [279, 428] on input "text" at bounding box center [364, 428] width 180 height 24
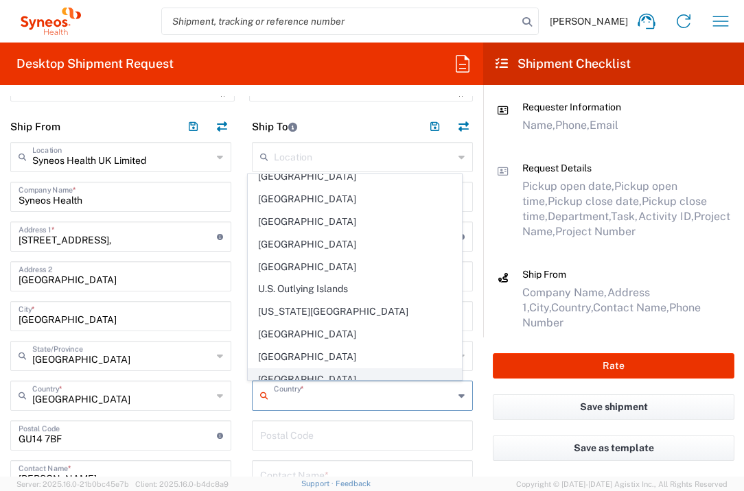
scroll to position [4948, 0]
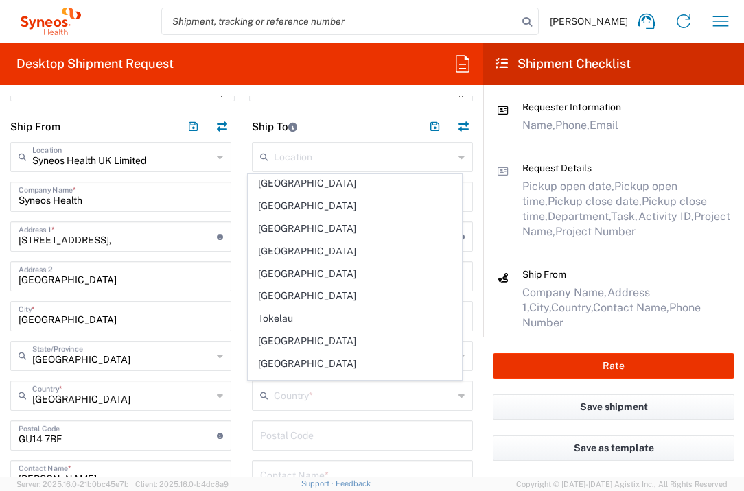
click at [274, 398] on span "[GEOGRAPHIC_DATA]" at bounding box center [354, 408] width 213 height 21
type input "[GEOGRAPHIC_DATA]"
type input "Sender/Shipper"
type input "Delivery Duty Paid"
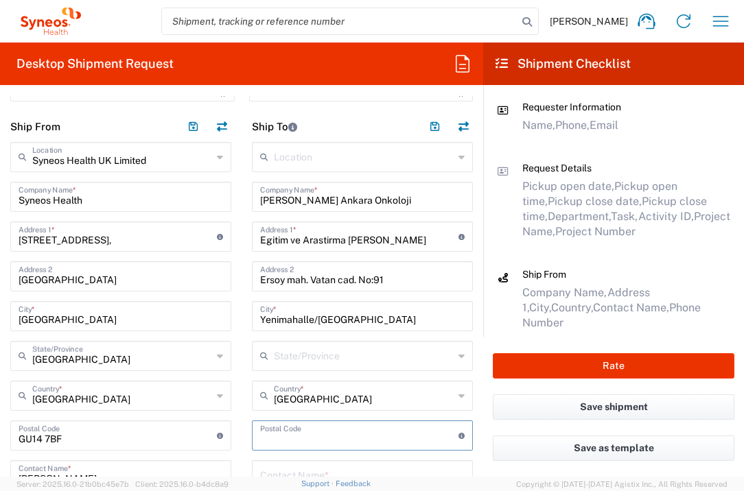
click at [283, 441] on input "undefined" at bounding box center [359, 435] width 198 height 24
type input "06200"
click at [321, 448] on div "Postal Code Enter Postal Code here" at bounding box center [362, 436] width 221 height 30
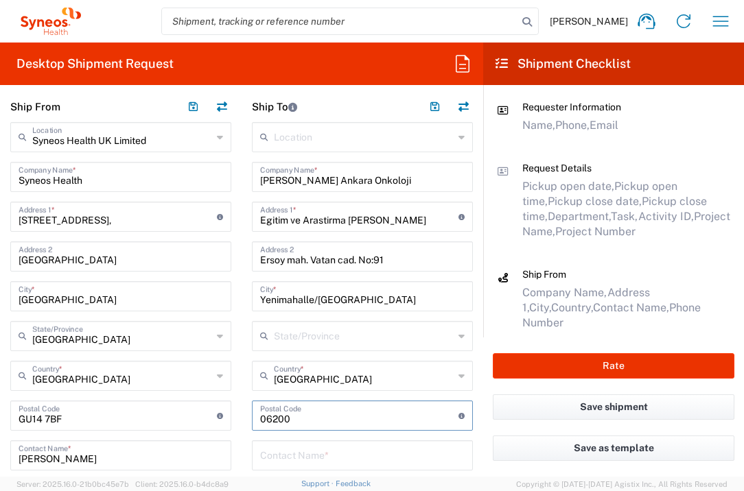
scroll to position [533, 0]
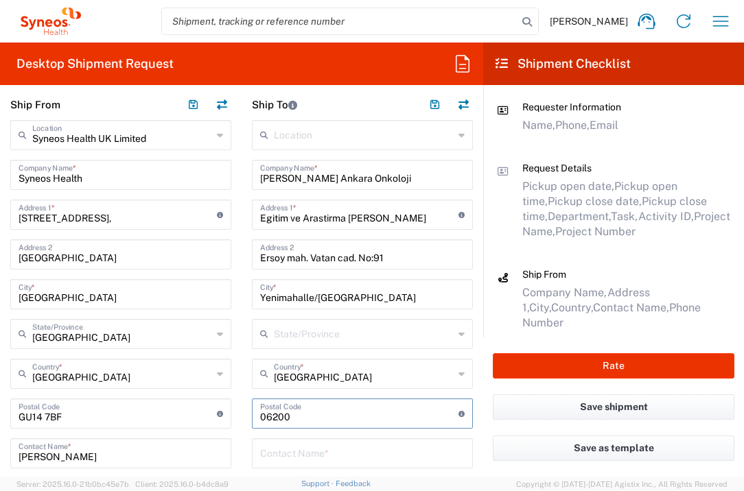
click at [311, 450] on input "text" at bounding box center [362, 452] width 204 height 24
type input "[PERSON_NAME]"
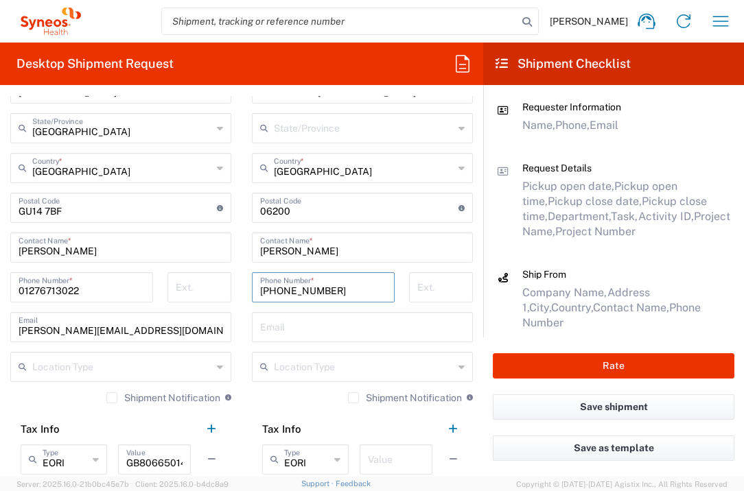
type input "[PHONE_NUMBER]"
click at [324, 320] on input "text" at bounding box center [362, 326] width 204 height 24
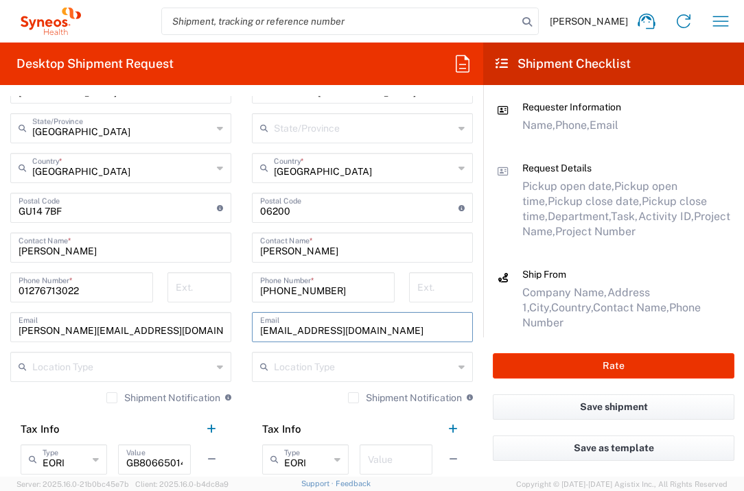
type input "[EMAIL_ADDRESS][DOMAIN_NAME]"
click at [270, 402] on div "Shipment Notification If checked, a shipment notification email will be sent to…" at bounding box center [362, 403] width 221 height 22
click at [391, 451] on input "text" at bounding box center [396, 459] width 56 height 24
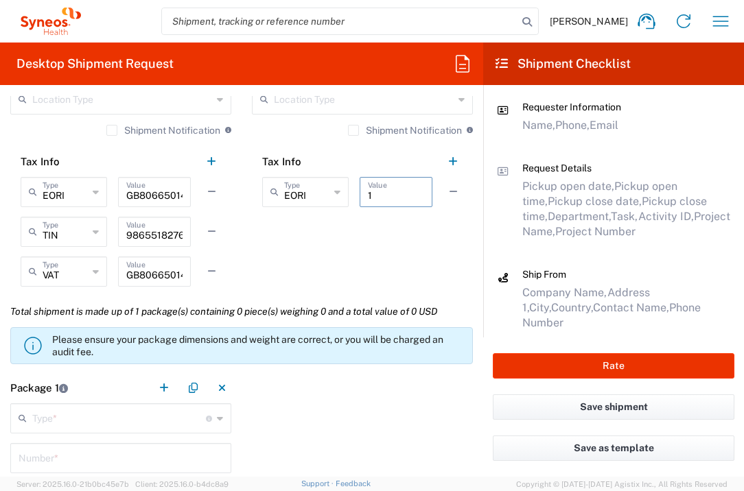
scroll to position [1117, 0]
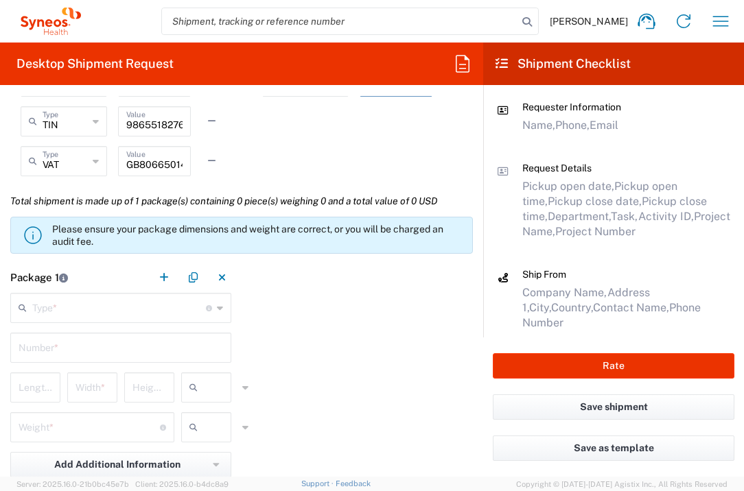
type input "1"
click at [131, 304] on input "text" at bounding box center [119, 307] width 174 height 24
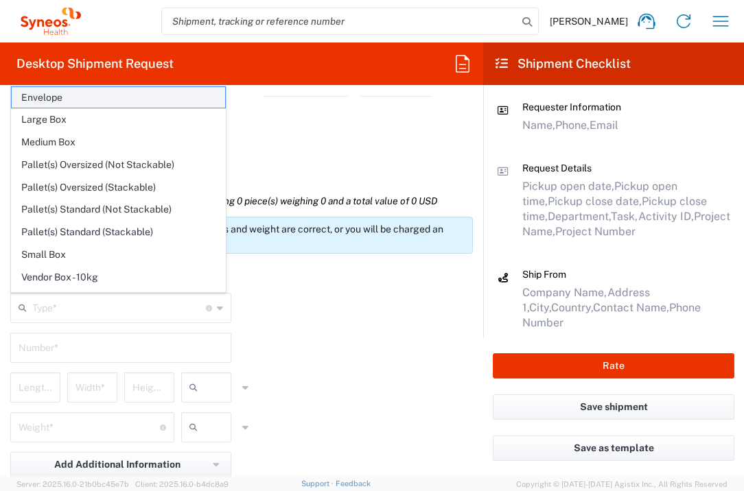
click at [107, 93] on span "Envelope" at bounding box center [118, 97] width 213 height 21
type input "Envelope"
type input "1"
type input "9.5"
type input "12.5"
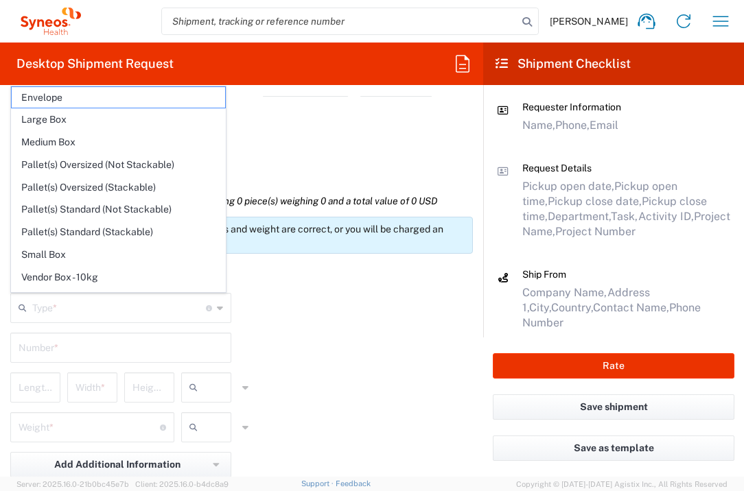
type input "0.25"
type input "in"
type input "0.45"
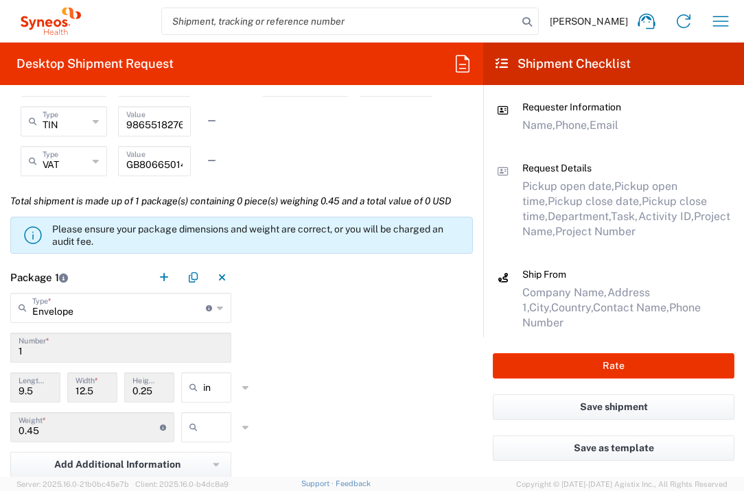
click at [203, 429] on input "text" at bounding box center [220, 427] width 34 height 22
click at [212, 482] on span "lbs" at bounding box center [201, 479] width 46 height 21
type input "lbs"
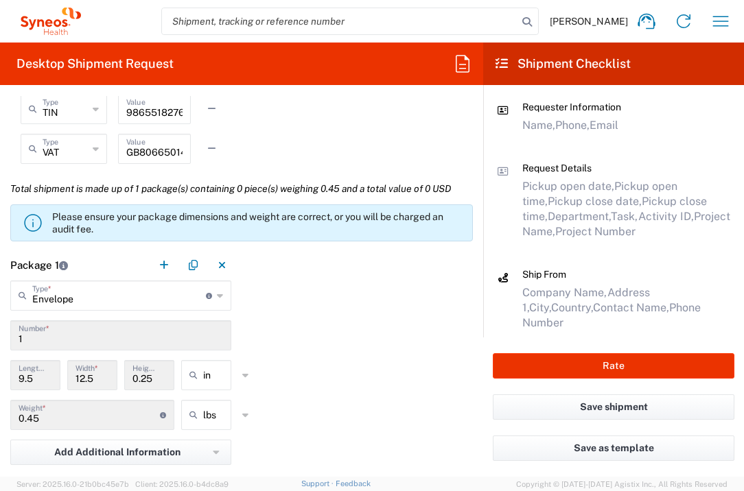
scroll to position [1283, 0]
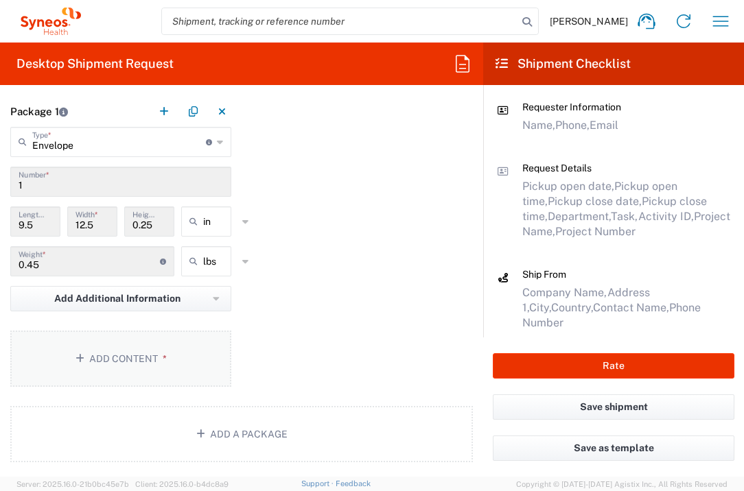
click at [169, 350] on button "Add Content *" at bounding box center [120, 359] width 221 height 56
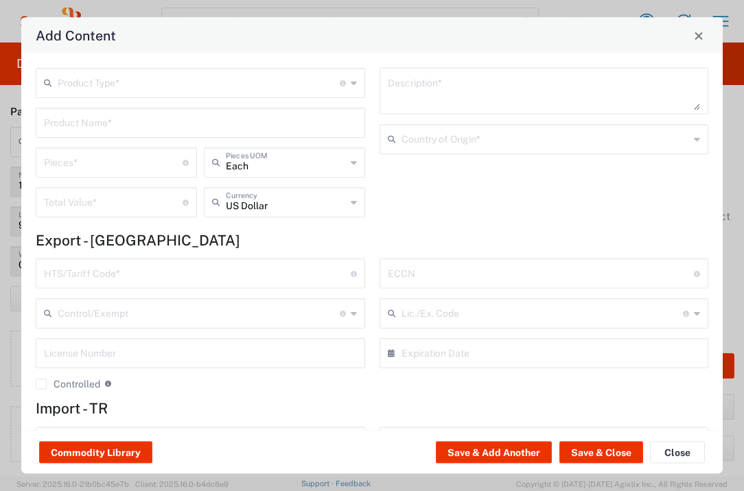
click at [235, 71] on input "text" at bounding box center [199, 82] width 282 height 24
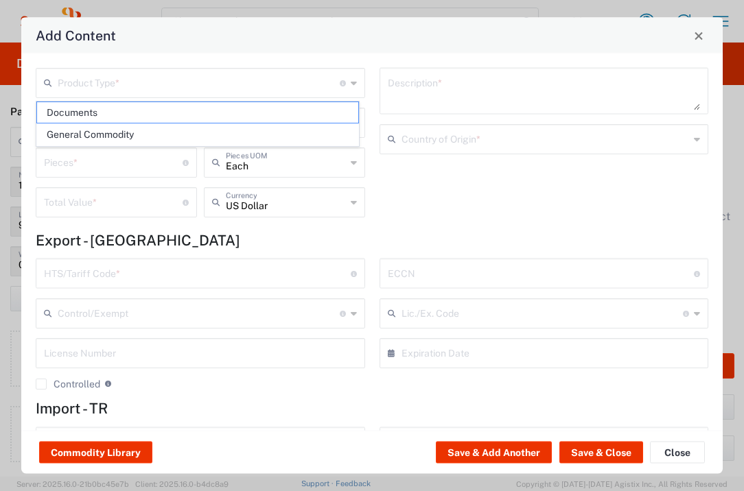
drag, startPoint x: 217, startPoint y: 106, endPoint x: 263, endPoint y: 152, distance: 66.0
click at [217, 106] on span "Documents" at bounding box center [197, 112] width 321 height 21
type input "Documents"
type input "1"
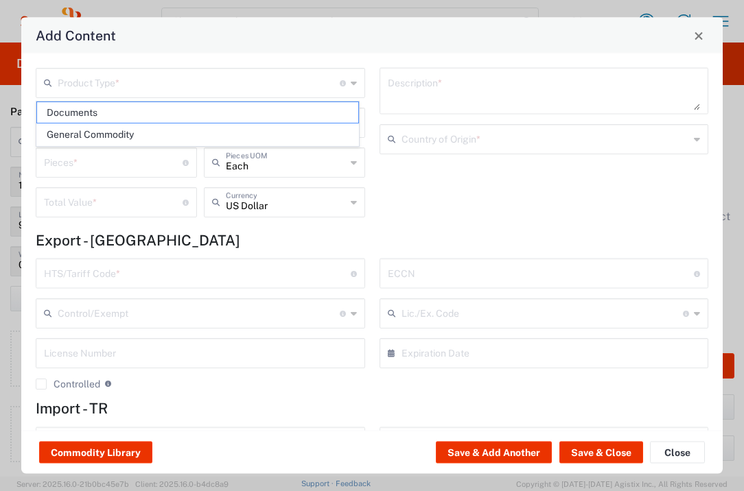
type input "1"
type textarea "Documents"
type input "[GEOGRAPHIC_DATA]"
type input "0000.00.0000"
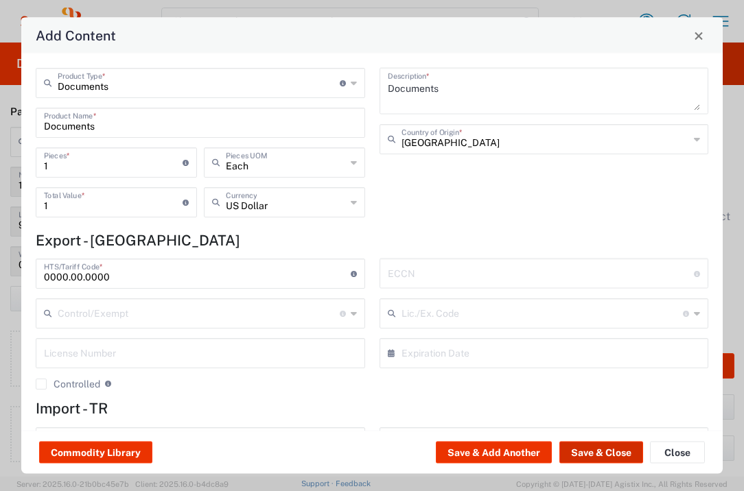
click at [589, 456] on button "Save & Close" at bounding box center [601, 453] width 84 height 22
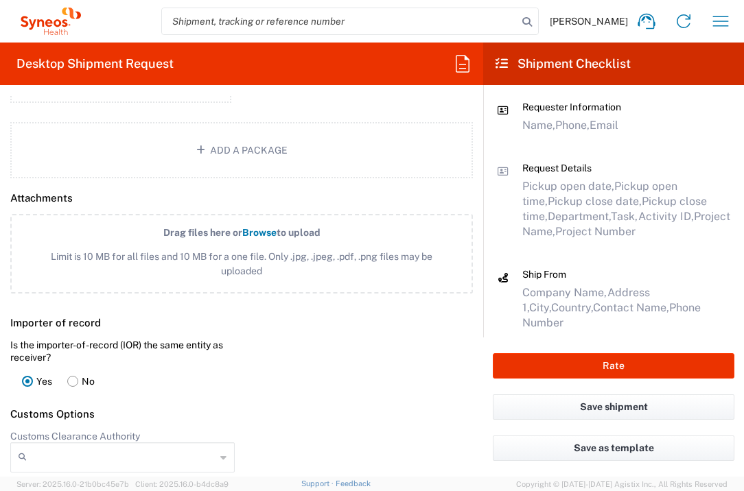
scroll to position [1802, 0]
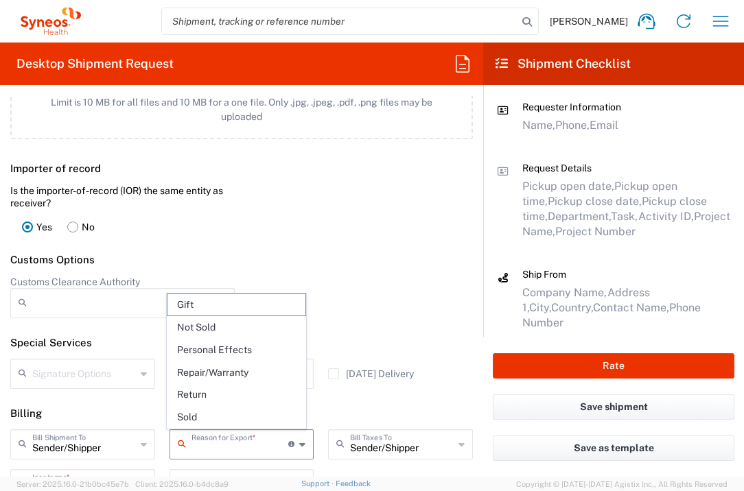
click at [213, 444] on input "text" at bounding box center [239, 444] width 97 height 24
click at [226, 330] on span "Not Sold" at bounding box center [236, 327] width 139 height 21
type input "Not Sold"
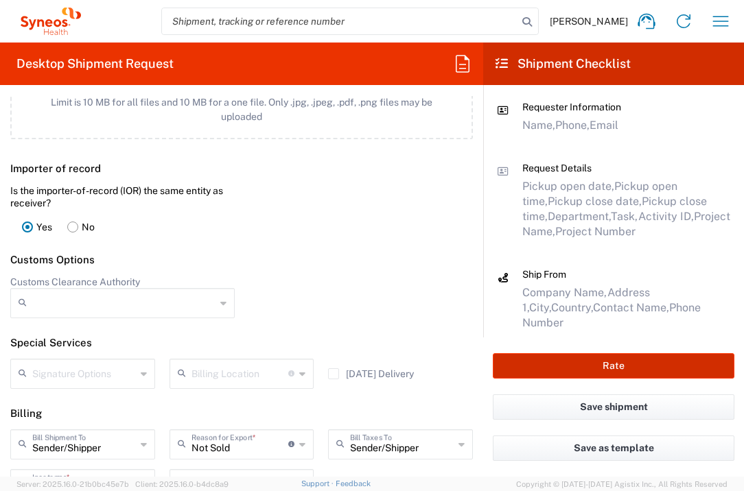
click at [546, 369] on button "Rate" at bounding box center [614, 365] width 242 height 25
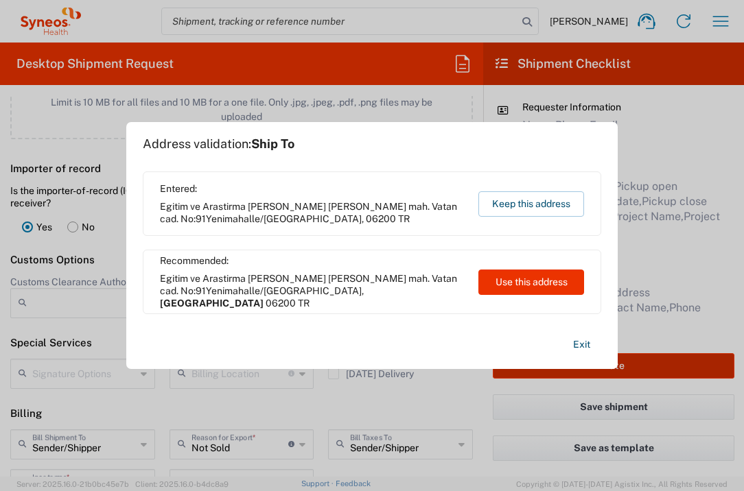
type input "7064472"
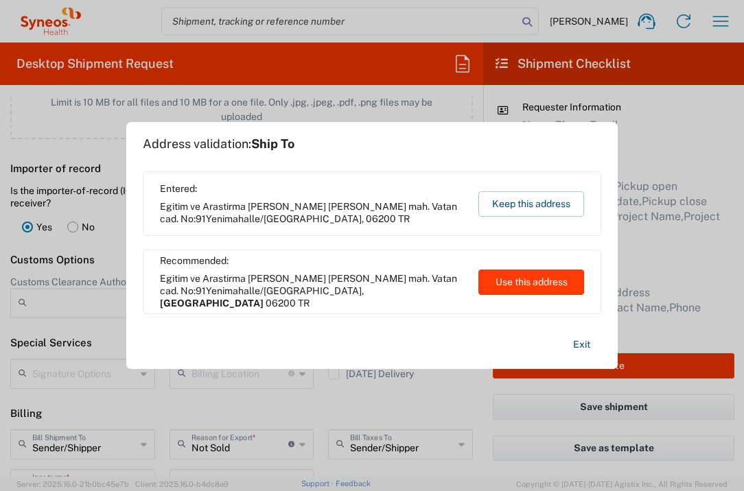
click at [549, 278] on button "Use this address" at bounding box center [531, 282] width 106 height 25
type input "[GEOGRAPHIC_DATA]"
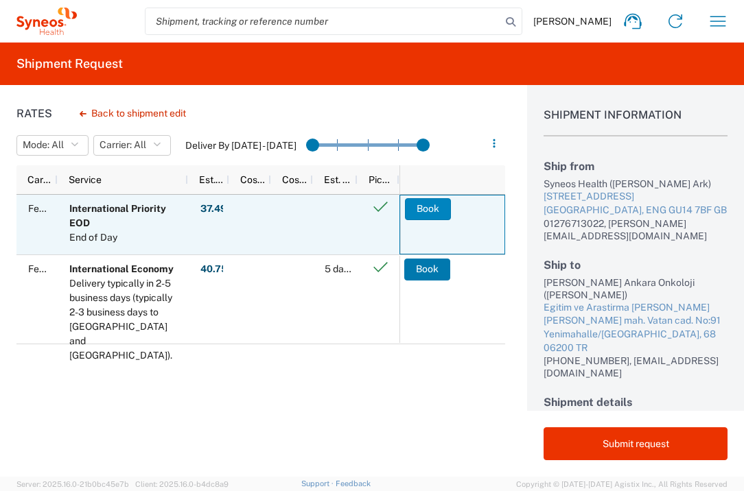
click at [438, 211] on button "Book" at bounding box center [428, 209] width 46 height 22
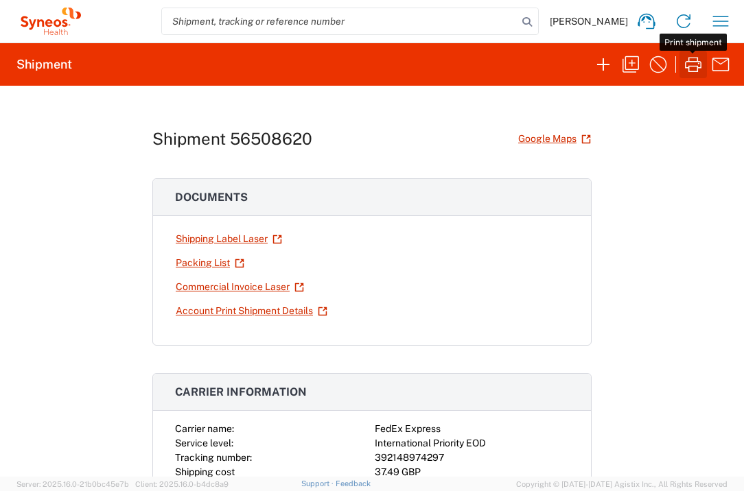
click at [696, 60] on icon "button" at bounding box center [693, 65] width 22 height 22
click at [717, 21] on icon "button" at bounding box center [721, 21] width 16 height 10
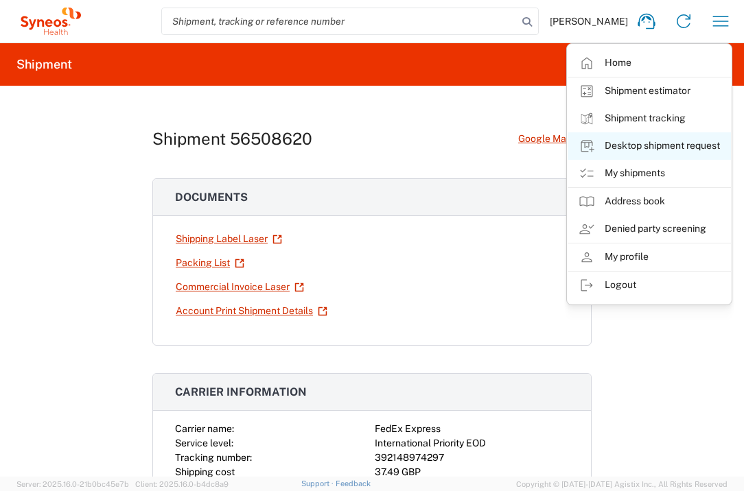
click at [672, 150] on link "Desktop shipment request" at bounding box center [648, 145] width 163 height 27
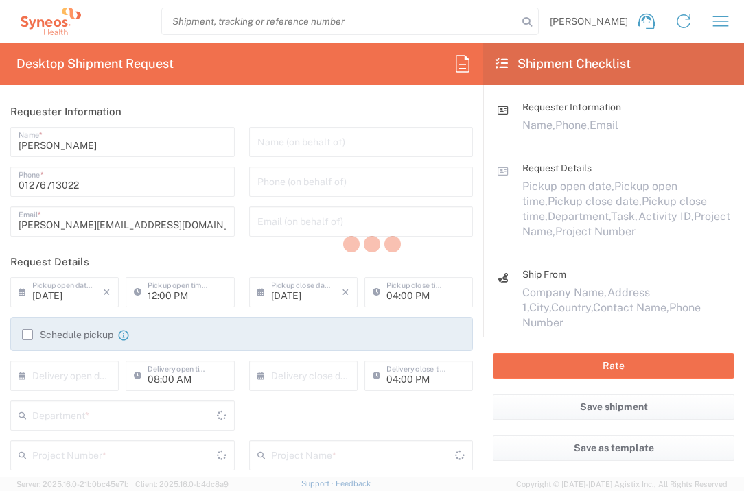
type input "[GEOGRAPHIC_DATA]"
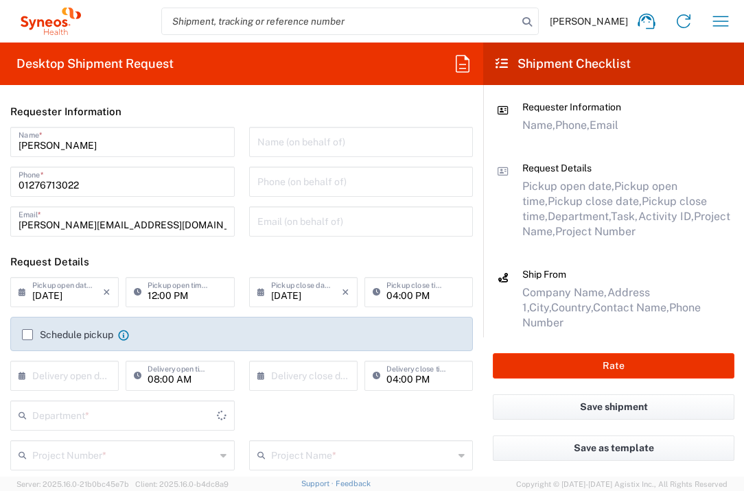
type input "3235"
click at [72, 378] on input "text" at bounding box center [67, 375] width 71 height 24
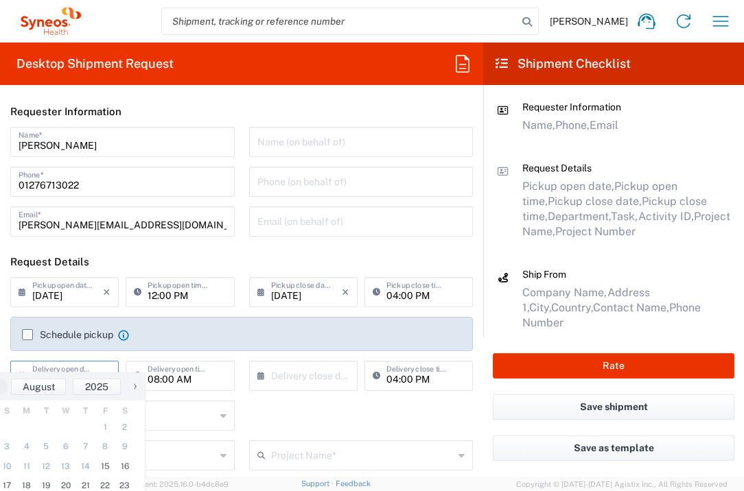
scroll to position [162, 0]
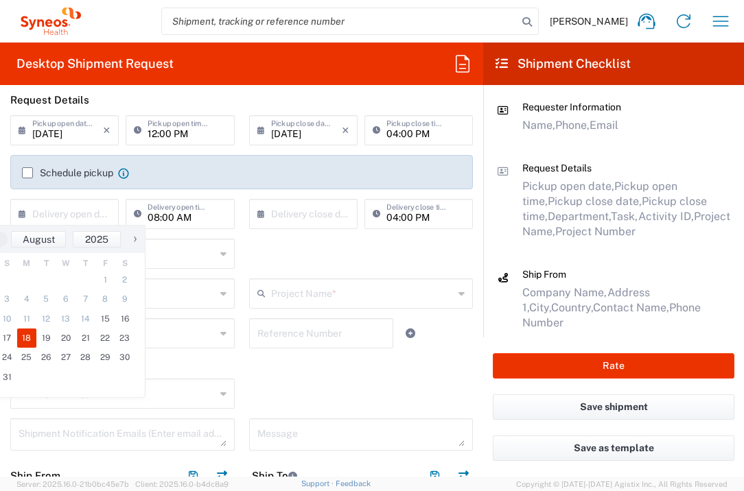
click at [22, 340] on span "18" at bounding box center [27, 338] width 20 height 19
type input "[DATE]"
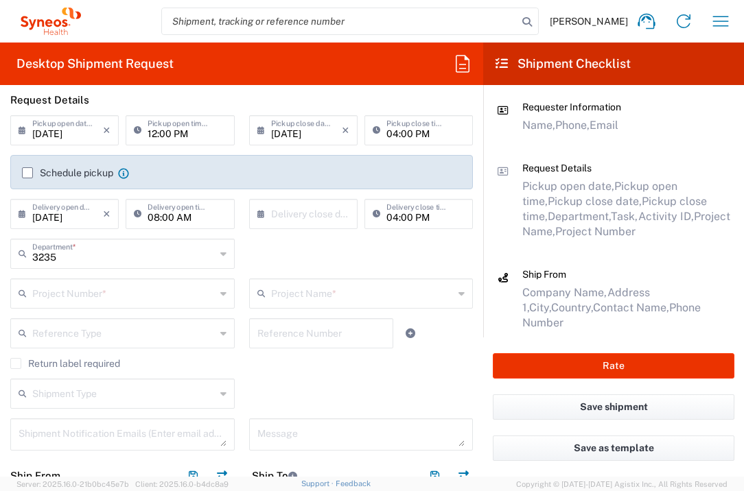
click at [299, 216] on input "text" at bounding box center [306, 213] width 71 height 24
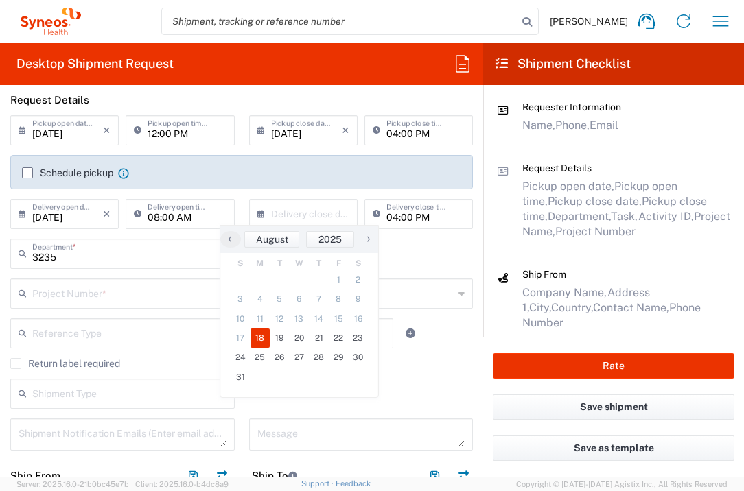
click at [266, 342] on span "18" at bounding box center [260, 338] width 20 height 19
type input "[DATE]"
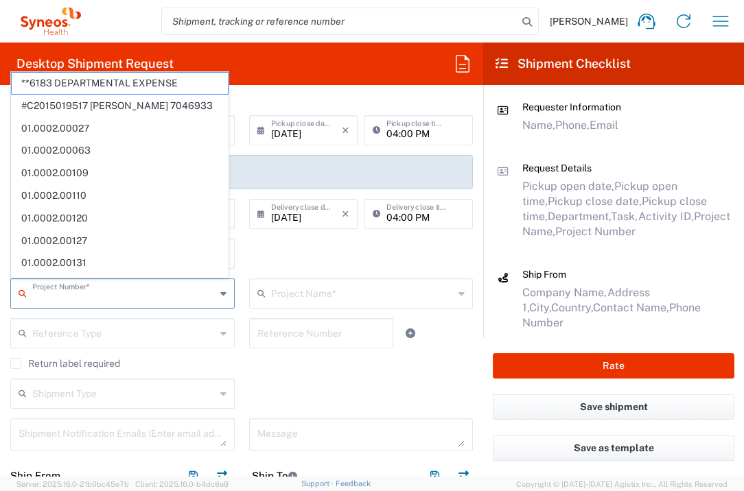
click at [176, 294] on input "text" at bounding box center [123, 293] width 183 height 24
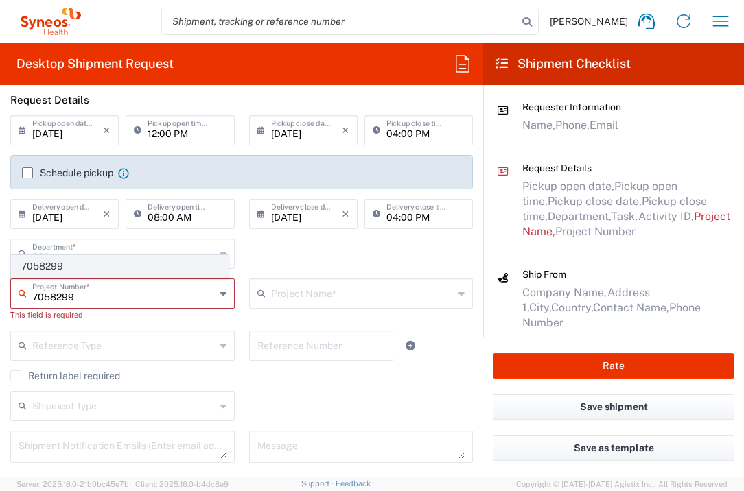
type input "7058299"
click at [131, 263] on span "7058299" at bounding box center [120, 266] width 216 height 21
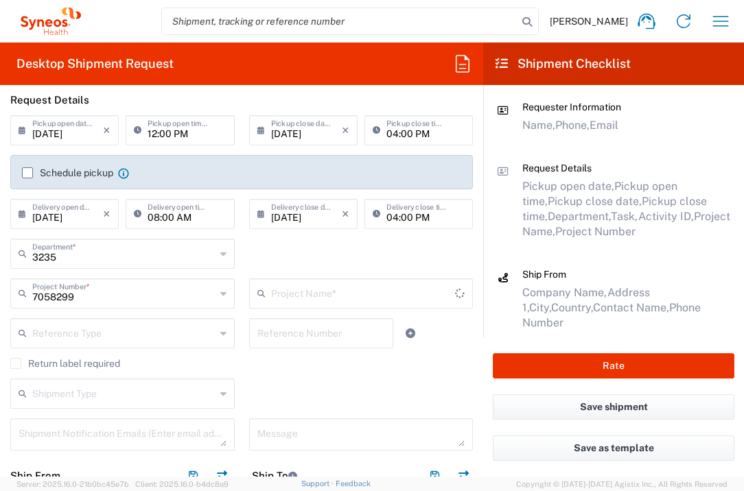
type input "Vir 7058299"
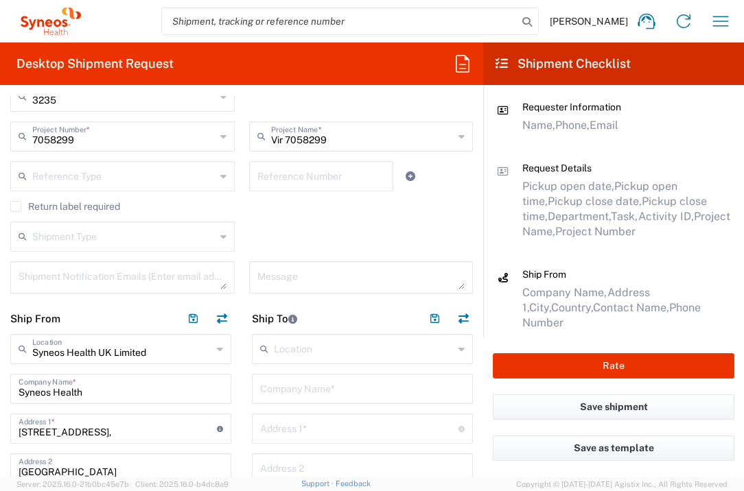
scroll to position [524, 0]
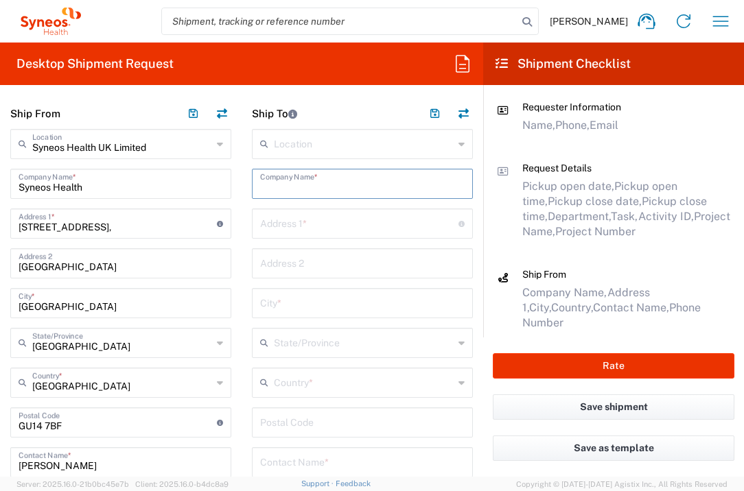
click at [312, 192] on input "text" at bounding box center [362, 183] width 204 height 24
drag, startPoint x: 346, startPoint y: 187, endPoint x: 355, endPoint y: 231, distance: 45.4
click at [346, 187] on input "Istanbul Universitesi Cerrahpasa-" at bounding box center [362, 183] width 204 height 24
click at [388, 187] on input "Istanbul Uni Cerrahpasa-" at bounding box center [362, 183] width 204 height 24
type input "Istanbul Uni Cerrahpasa-Cerrahpasa Tip"
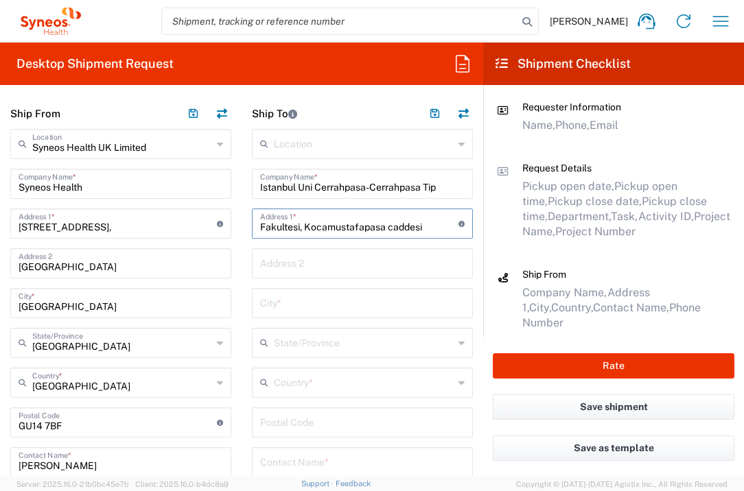
type input "Fakultesi, Kocamustafapasa caddesi"
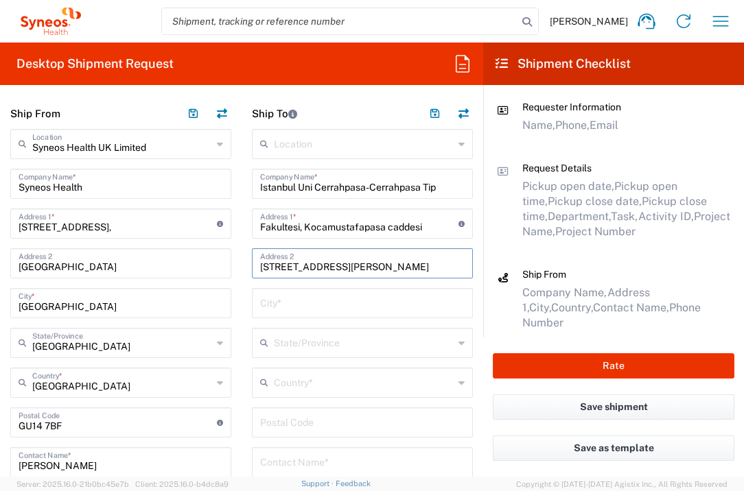
type input "[STREET_ADDRESS][PERSON_NAME]"
type input "[GEOGRAPHIC_DATA]"
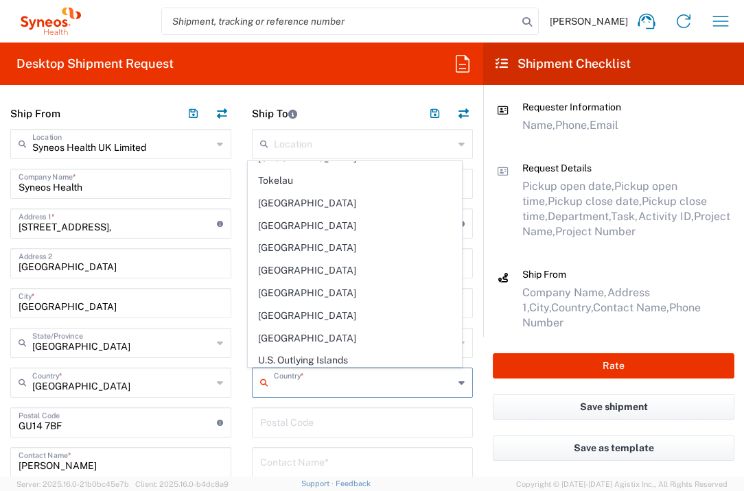
scroll to position [5039, 0]
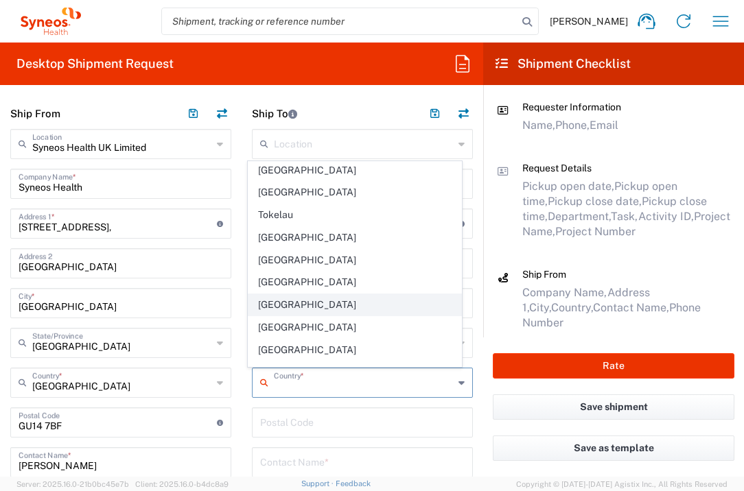
click at [306, 294] on span "[GEOGRAPHIC_DATA]" at bounding box center [354, 304] width 213 height 21
type input "[GEOGRAPHIC_DATA]"
type input "Sender/Shipper"
type input "Delivery Duty Paid"
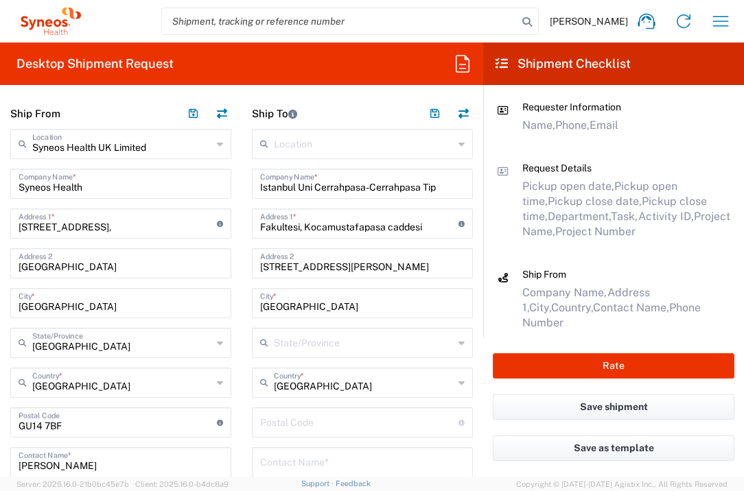
click at [305, 416] on input "undefined" at bounding box center [359, 422] width 198 height 24
type input "34098"
type input "[PERSON_NAME]"
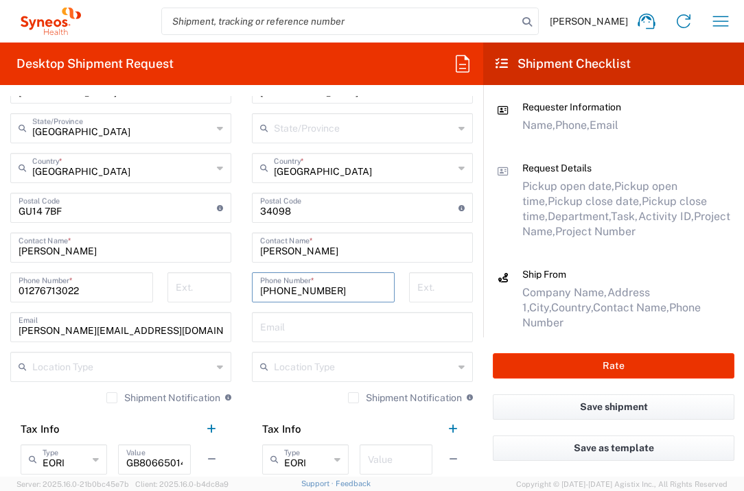
type input "[PHONE_NUMBER]"
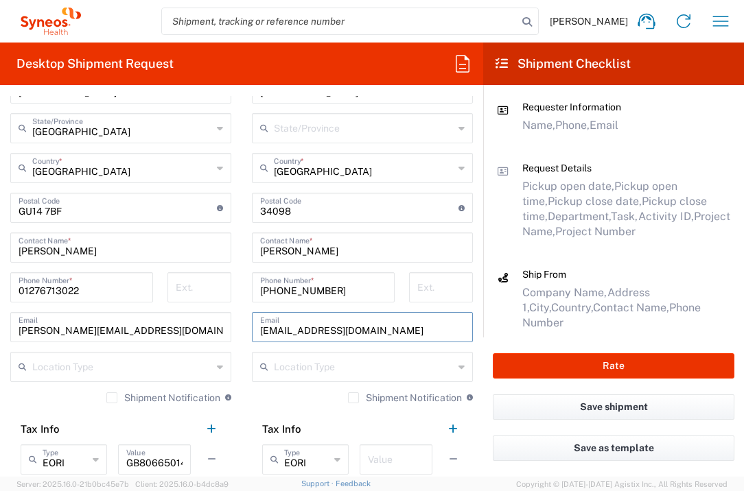
type input "[EMAIL_ADDRESS][DOMAIN_NAME]"
click at [387, 456] on input "text" at bounding box center [396, 459] width 56 height 24
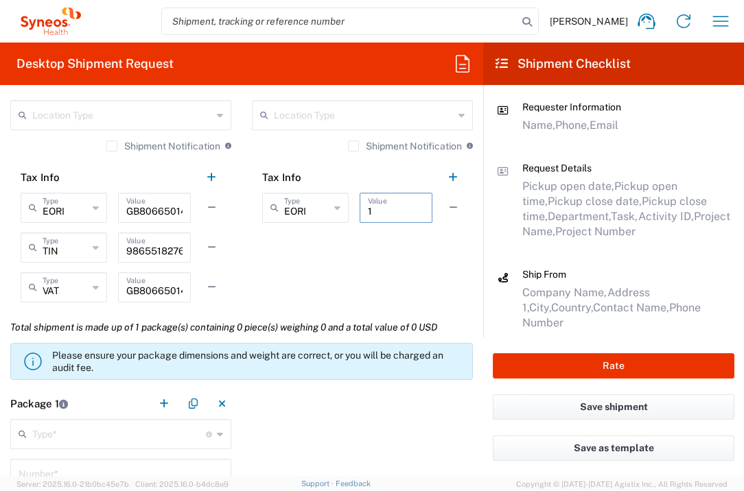
scroll to position [1110, 0]
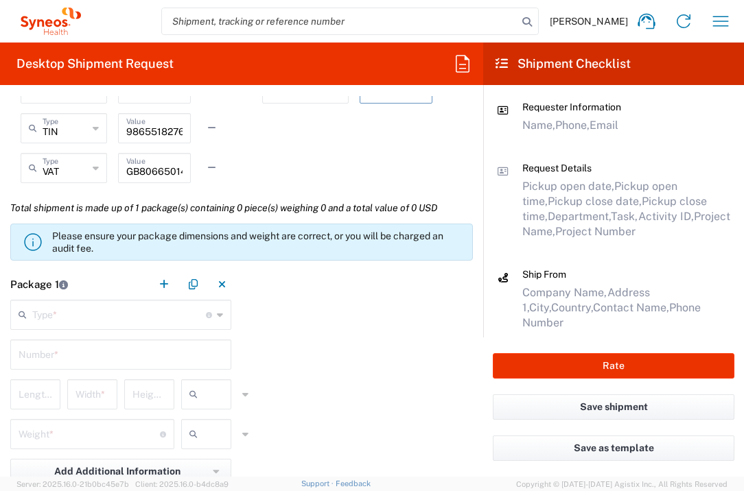
type input "1"
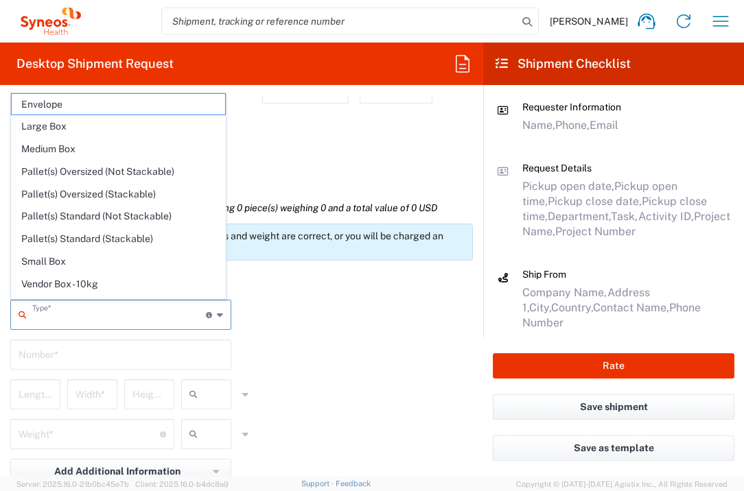
click at [161, 314] on input "text" at bounding box center [119, 314] width 174 height 24
click at [141, 106] on span "Envelope" at bounding box center [118, 104] width 213 height 21
type input "Envelope"
type input "1"
type input "9.5"
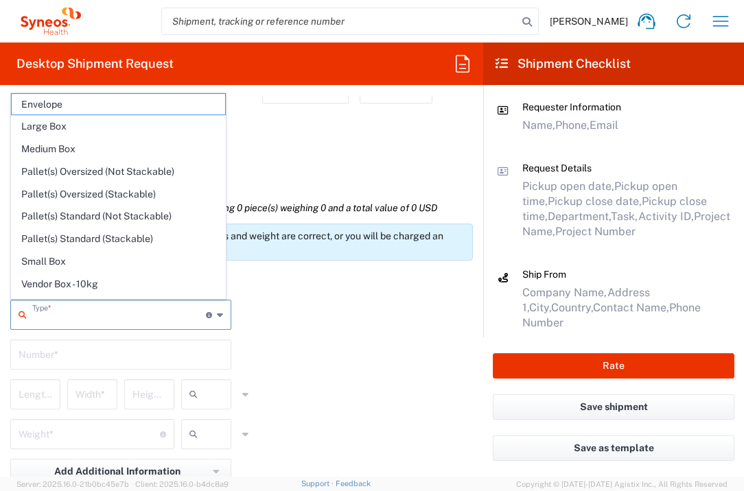
type input "12.5"
type input "0.25"
type input "in"
type input "0.45"
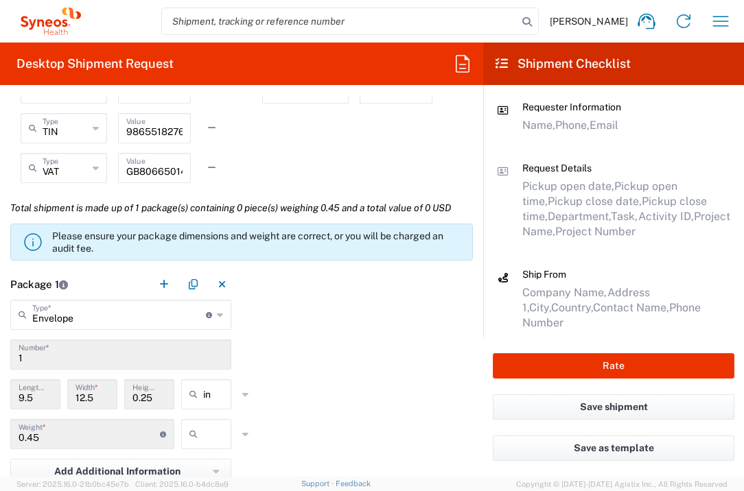
click at [204, 442] on input "text" at bounding box center [220, 434] width 34 height 22
click at [210, 405] on span "lbs" at bounding box center [201, 407] width 46 height 21
type input "lbs"
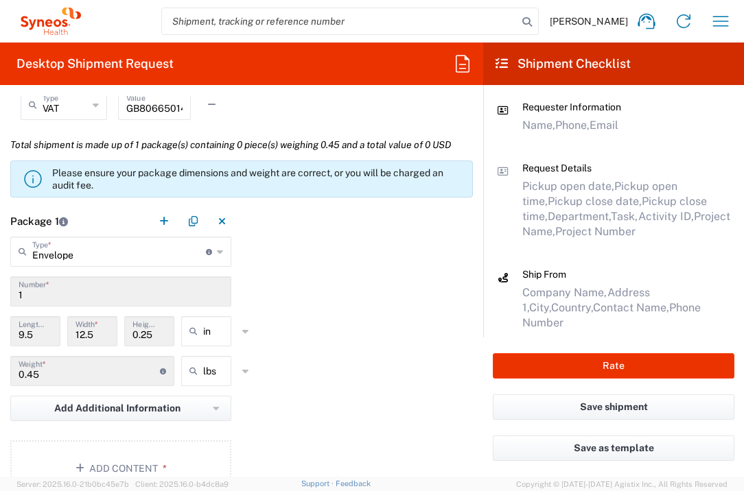
scroll to position [1295, 0]
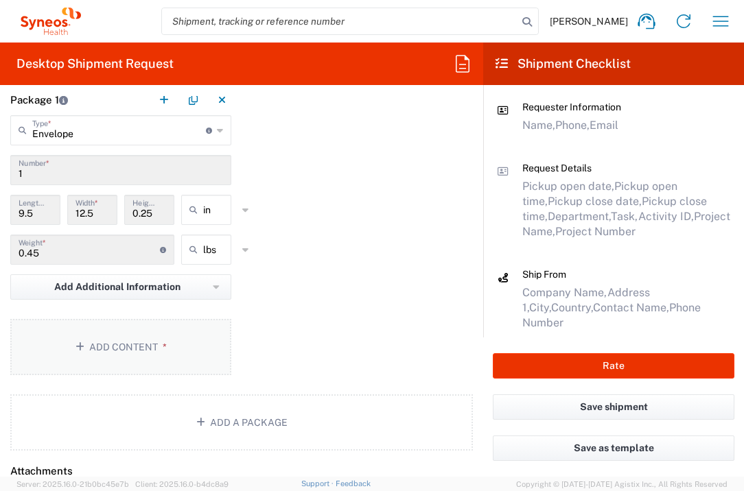
click at [183, 357] on button "Add Content *" at bounding box center [120, 347] width 221 height 56
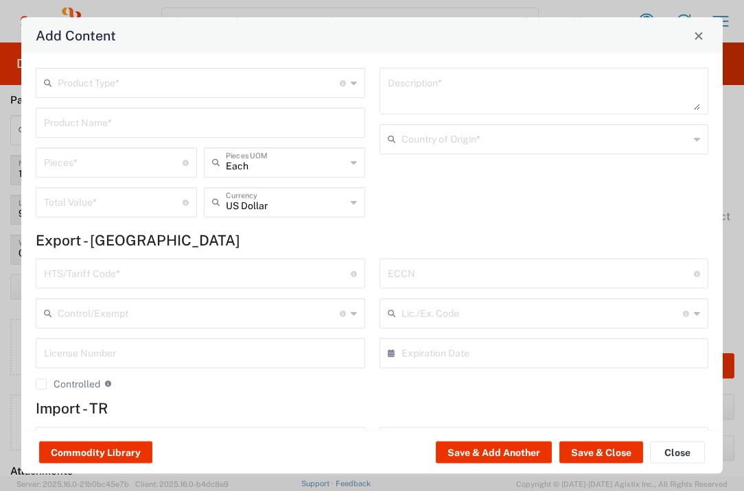
click at [202, 82] on input "text" at bounding box center [199, 82] width 282 height 24
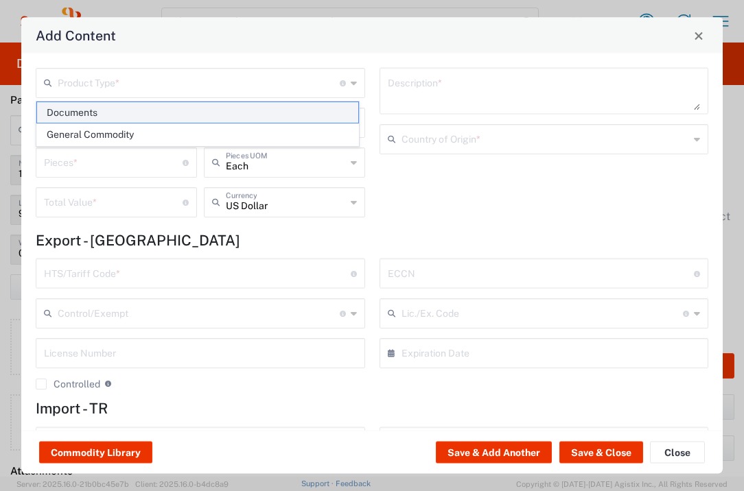
click at [189, 110] on span "Documents" at bounding box center [197, 112] width 321 height 21
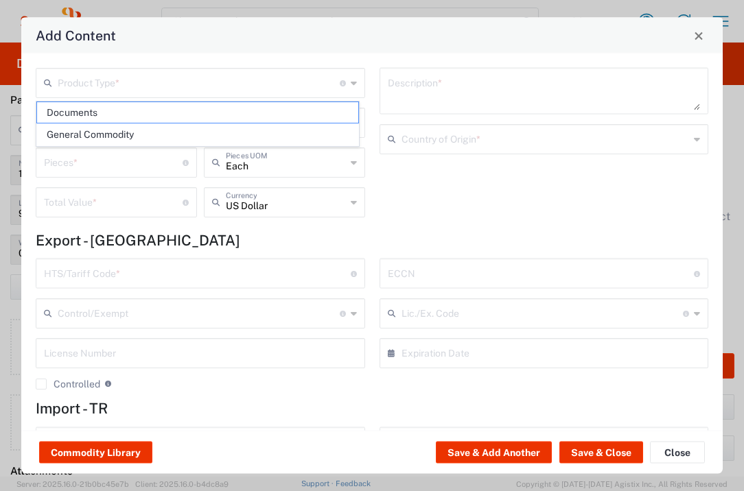
type input "Documents"
type input "1"
type textarea "Documents"
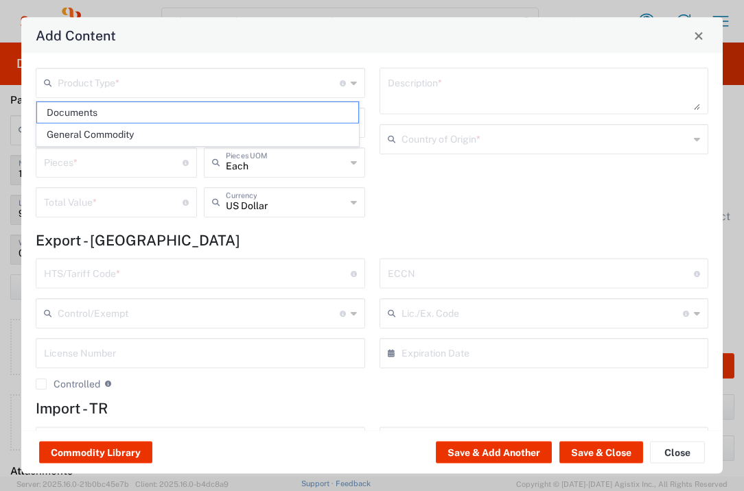
type input "[GEOGRAPHIC_DATA]"
type input "0000.00.0000"
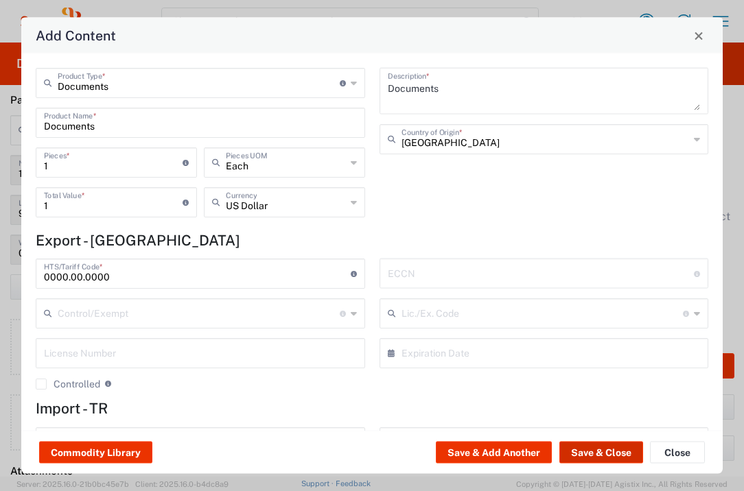
click at [601, 451] on button "Save & Close" at bounding box center [601, 453] width 84 height 22
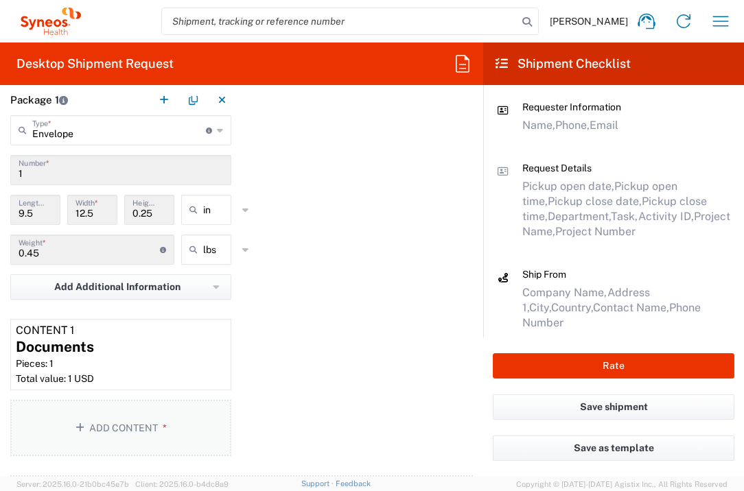
click at [158, 427] on span "*" at bounding box center [162, 428] width 9 height 11
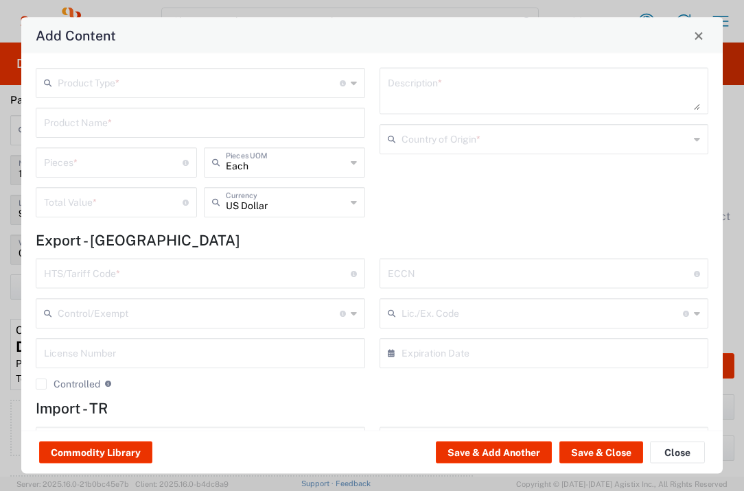
click at [148, 79] on input "text" at bounding box center [199, 82] width 282 height 24
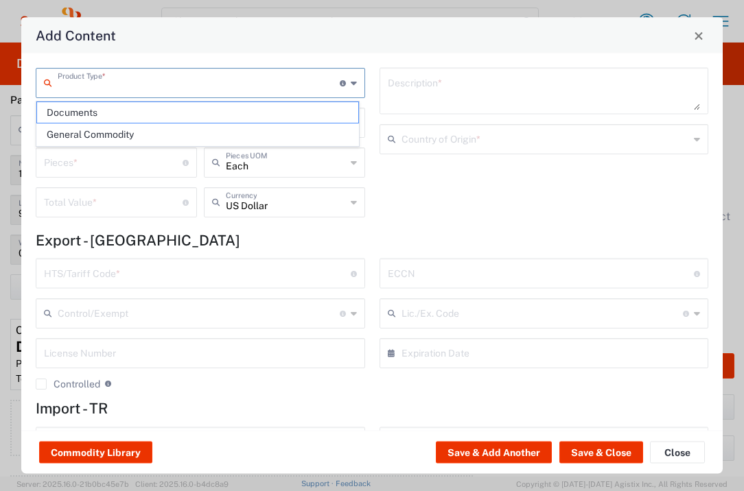
click at [150, 104] on span "Documents" at bounding box center [197, 112] width 321 height 21
type input "Documents"
type input "1"
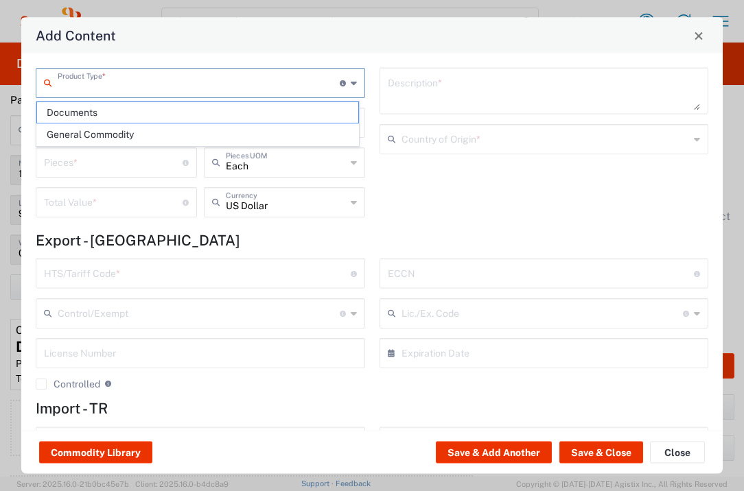
type textarea "Documents"
type input "[GEOGRAPHIC_DATA]"
type input "0000.00.0000"
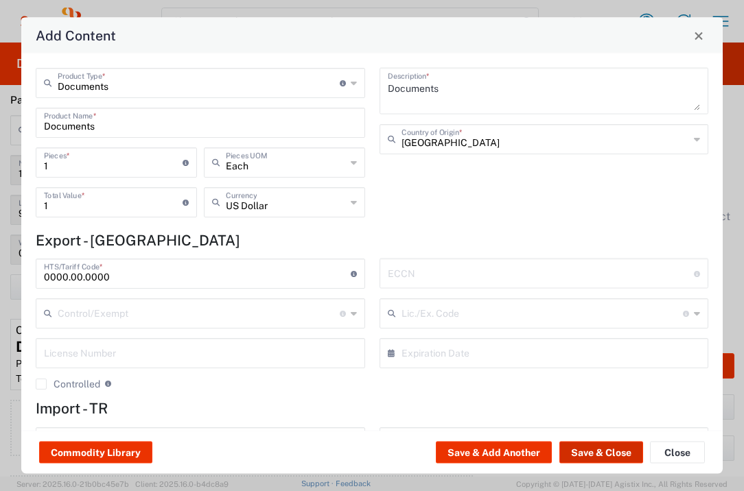
click at [613, 455] on button "Save & Close" at bounding box center [601, 453] width 84 height 22
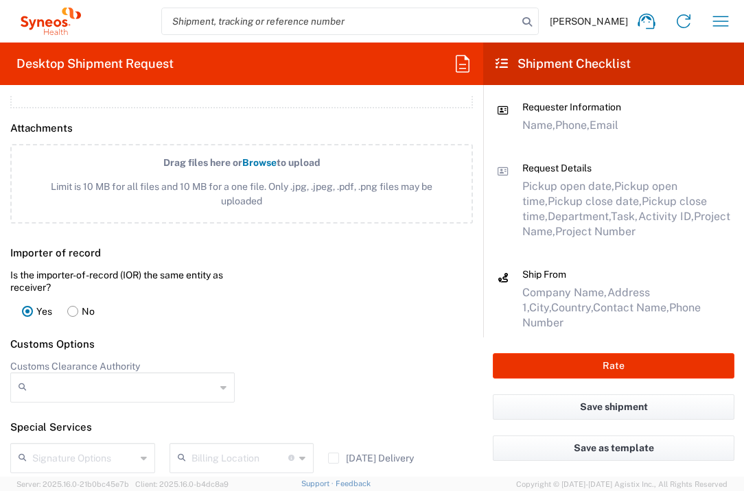
scroll to position [1953, 0]
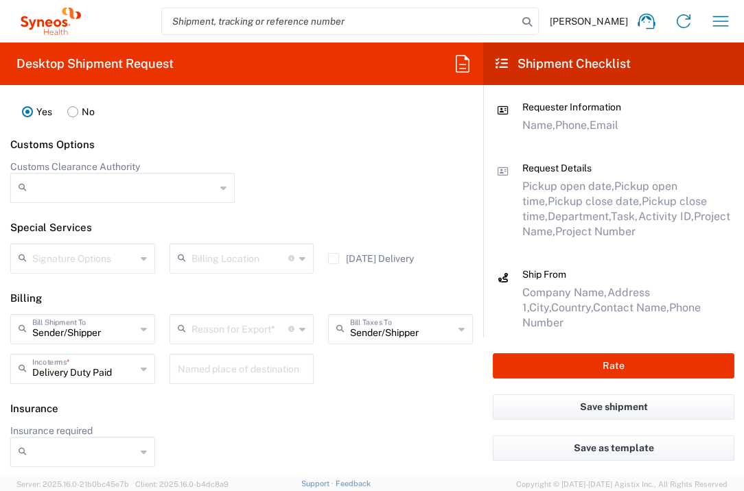
click at [261, 327] on input "text" at bounding box center [239, 328] width 97 height 24
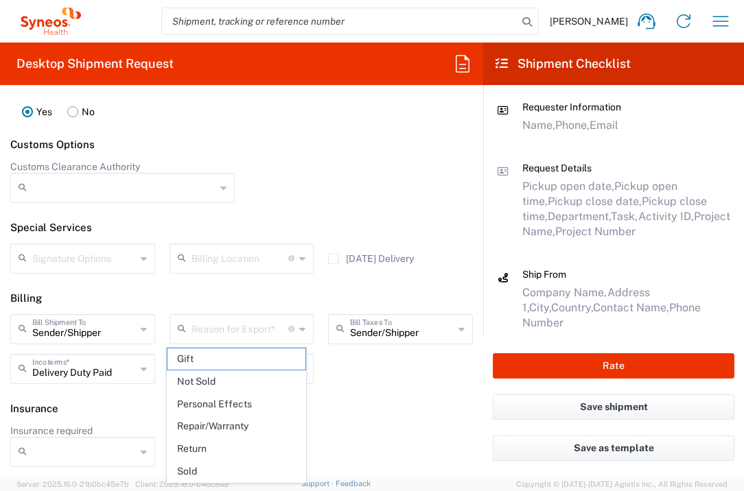
drag, startPoint x: 247, startPoint y: 377, endPoint x: 368, endPoint y: 373, distance: 121.5
click at [247, 377] on span "Not Sold" at bounding box center [236, 381] width 139 height 21
type input "Not Sold"
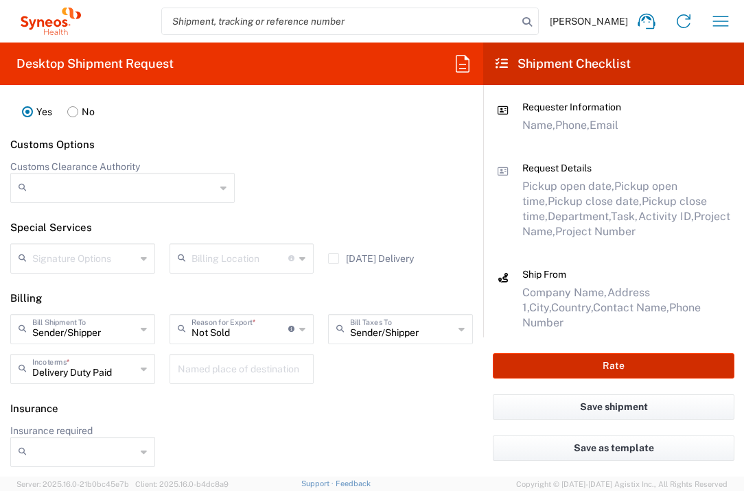
click at [537, 368] on button "Rate" at bounding box center [614, 365] width 242 height 25
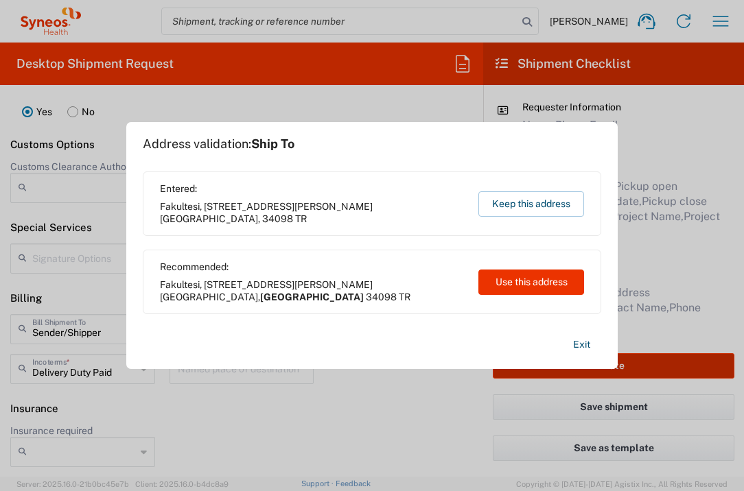
type input "7058299"
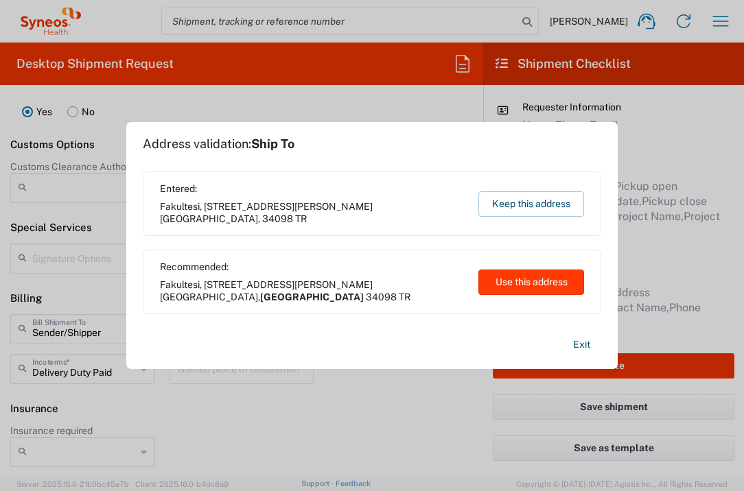
click at [539, 288] on button "Use this address" at bounding box center [531, 282] width 106 height 25
type input "[GEOGRAPHIC_DATA]"
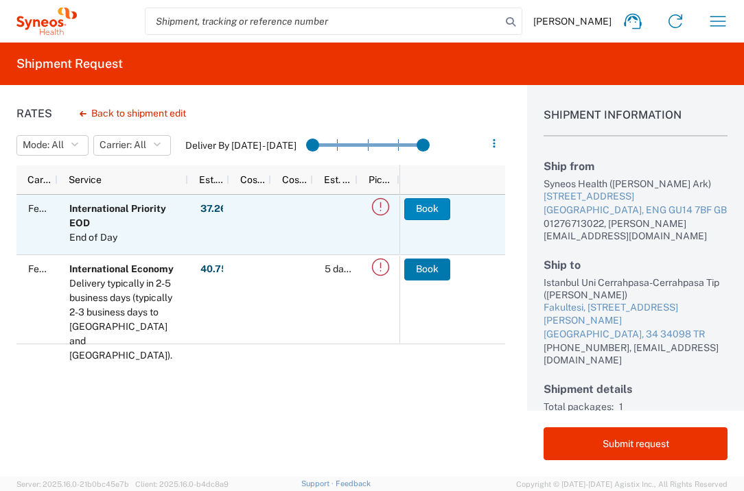
click at [442, 205] on button "Book" at bounding box center [427, 209] width 46 height 22
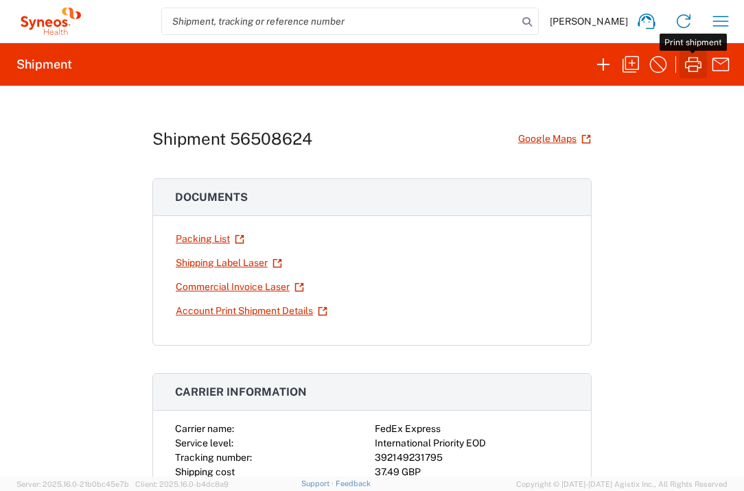
click at [690, 70] on icon "button" at bounding box center [693, 65] width 22 height 22
